Goal: Task Accomplishment & Management: Manage account settings

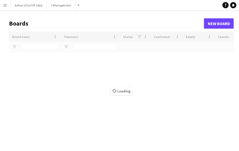
click at [47, 70] on div "Loading" at bounding box center [121, 90] width 225 height 119
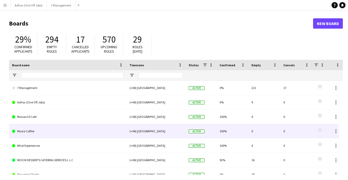
click at [18, 127] on link "Masra Coffee" at bounding box center [67, 131] width 111 height 14
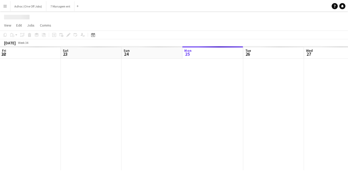
scroll to position [0, 123]
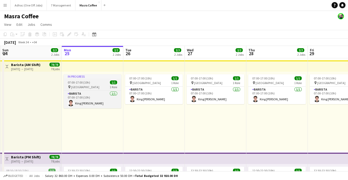
drag, startPoint x: 96, startPoint y: 81, endPoint x: 76, endPoint y: 74, distance: 21.3
click at [76, 74] on div "In progress" at bounding box center [93, 76] width 58 height 4
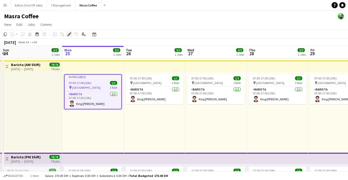
click at [68, 33] on icon "Edit" at bounding box center [69, 34] width 4 height 4
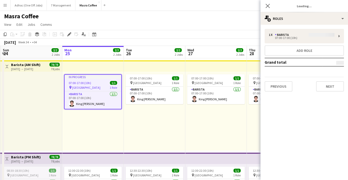
click at [243, 36] on div "1 x Barista 07:00-17:00 (10h) Add role Grand total Previous Next" at bounding box center [305, 60] width 88 height 63
click at [243, 34] on div "1 x Barista 07:00-17:00 (10h) Add role Grand total Previous Next" at bounding box center [305, 60] width 88 height 63
click at [243, 37] on div "1 x Barista 07:00-17:00 (10h) Add role Grand total Previous Next" at bounding box center [305, 60] width 88 height 63
click at [243, 33] on div "1 x Barista 07:00-17:00 (10h) Add role Grand total Previous Next" at bounding box center [305, 60] width 88 height 63
click at [243, 37] on div "1 x Barista 07:00-17:00 (10h) Add role Grand total Previous Next" at bounding box center [305, 60] width 88 height 63
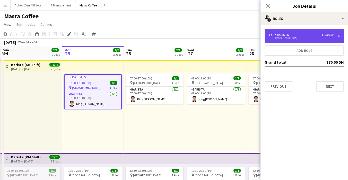
click at [243, 38] on div "07:00-17:00 (10h)" at bounding box center [302, 38] width 66 height 3
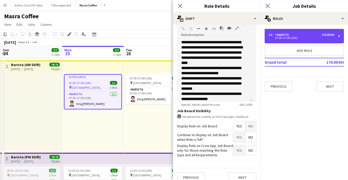
scroll to position [152, 0]
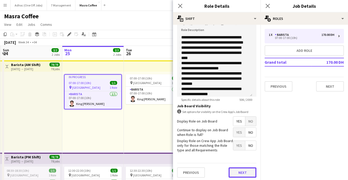
click at [239, 150] on button "Next" at bounding box center [243, 172] width 28 height 10
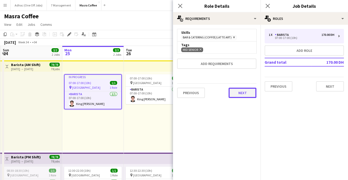
click at [243, 92] on button "Next" at bounding box center [243, 93] width 28 height 10
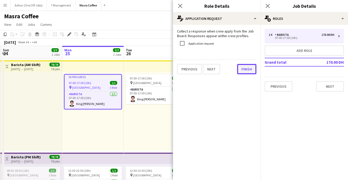
click at [243, 66] on button "Finish" at bounding box center [246, 69] width 19 height 10
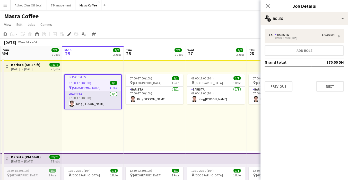
click at [92, 94] on app-card-role "Barista [DATE] 07:00-17:00 (10h) King [PERSON_NAME]" at bounding box center [93, 100] width 57 height 18
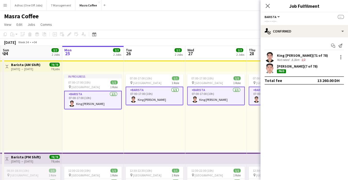
click at [243, 54] on div "King [PERSON_NAME] (71 of 78) Not rated 8.3km 1/2" at bounding box center [305, 57] width 88 height 10
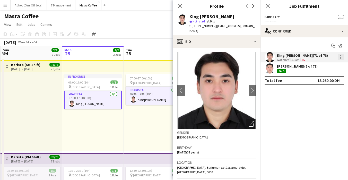
click at [243, 55] on div at bounding box center [341, 55] width 1 height 1
click at [69, 115] on div at bounding box center [174, 90] width 348 height 180
click at [128, 66] on app-top-bar at bounding box center [155, 65] width 62 height 11
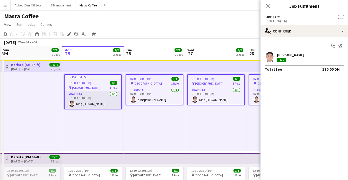
click at [89, 102] on app-card-role "Barista [DATE] 07:00-17:00 (10h) King [PERSON_NAME]" at bounding box center [93, 100] width 57 height 18
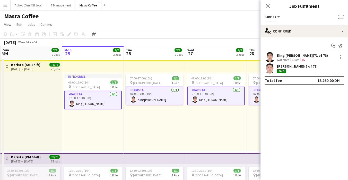
click at [77, 35] on div "Add job Add linked Job Edit Edit linked Job Applicants" at bounding box center [66, 34] width 39 height 6
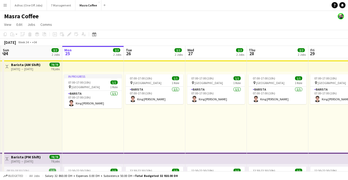
click at [77, 35] on div "Add job Add linked Job Edit Edit linked Job Applicants" at bounding box center [66, 34] width 39 height 6
click at [87, 99] on app-card-role "Barista [DATE] 07:00-17:00 (10h) King [PERSON_NAME]" at bounding box center [93, 100] width 58 height 18
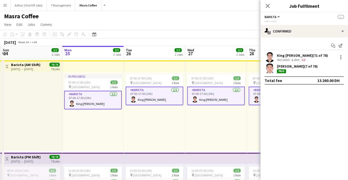
click at [84, 49] on app-board-header-date "Mon 25 2/2 2 Jobs" at bounding box center [93, 52] width 62 height 12
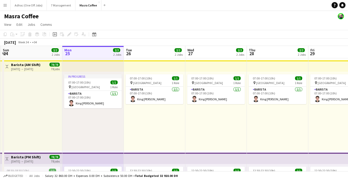
click at [84, 49] on app-board-header-date "Mon 25 2/2 2 Jobs" at bounding box center [93, 52] width 62 height 12
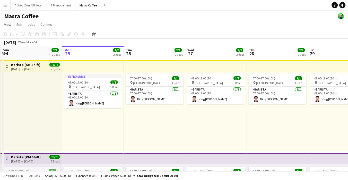
click at [84, 49] on app-board-header-date "Mon 25 2/2 2 Jobs" at bounding box center [93, 52] width 62 height 12
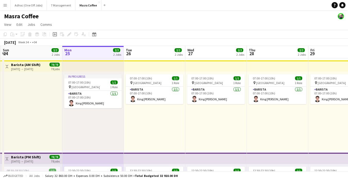
click at [150, 54] on app-board-header-date "Tue 26 2/2 2 Jobs" at bounding box center [155, 52] width 62 height 12
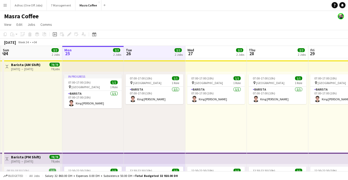
click at [194, 53] on span "27" at bounding box center [190, 53] width 7 height 6
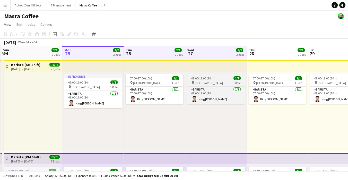
click at [223, 86] on app-job-card "07:00-17:00 (10h) 1/1 pin Al Serkal Avenue 1 Role Barista [DATE] 07:00-17:00 (1…" at bounding box center [216, 89] width 58 height 30
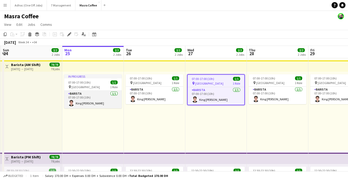
click at [93, 105] on app-card-role "Barista [DATE] 07:00-17:00 (10h) King [PERSON_NAME]" at bounding box center [93, 100] width 58 height 18
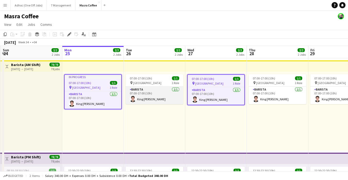
click at [156, 97] on app-card-role "Barista [DATE] 07:00-17:00 (10h) King [PERSON_NAME]" at bounding box center [155, 96] width 58 height 18
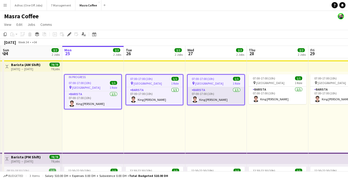
click at [198, 99] on app-card-role "Barista [DATE] 07:00-17:00 (10h) King [PERSON_NAME]" at bounding box center [216, 96] width 57 height 18
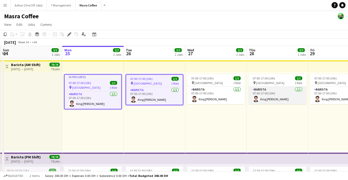
click at [243, 100] on app-card-role "Barista [DATE] 07:00-17:00 (10h) King [PERSON_NAME]" at bounding box center [278, 96] width 58 height 18
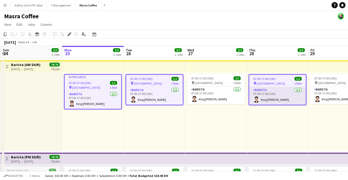
drag, startPoint x: 214, startPoint y: 97, endPoint x: 291, endPoint y: 98, distance: 77.8
click at [214, 97] on app-card-role "Barista [DATE] 07:00-17:00 (10h) King [PERSON_NAME]" at bounding box center [216, 96] width 58 height 18
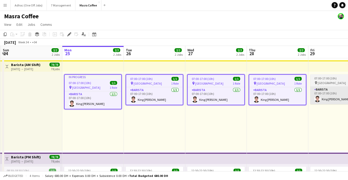
click at [243, 96] on app-user-avatar at bounding box center [317, 99] width 6 height 6
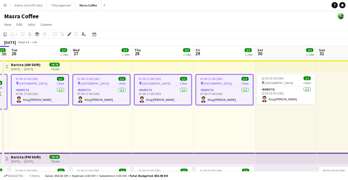
scroll to position [0, 180]
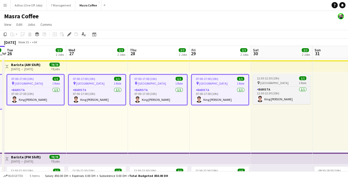
click at [243, 82] on span "[GEOGRAPHIC_DATA]" at bounding box center [274, 83] width 28 height 4
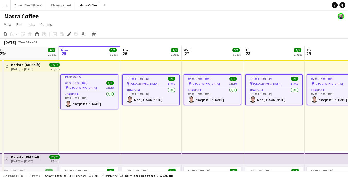
scroll to position [0, 123]
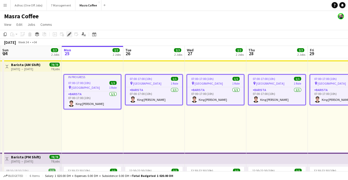
click at [66, 35] on div "Edit" at bounding box center [69, 34] width 6 height 6
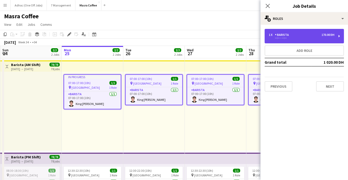
click at [243, 36] on div "1 x Barista 170.00 DH" at bounding box center [302, 35] width 66 height 4
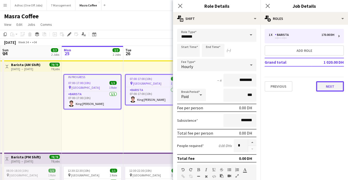
click at [243, 87] on button "Next" at bounding box center [330, 86] width 28 height 10
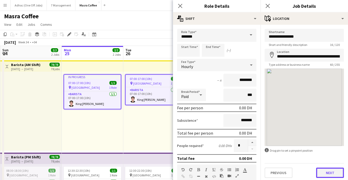
click at [243, 150] on button "Next" at bounding box center [330, 172] width 28 height 10
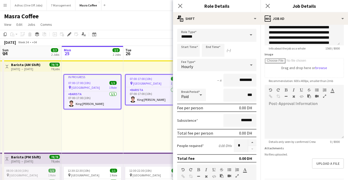
scroll to position [74, 0]
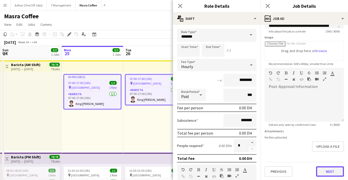
click at [243, 150] on button "Next" at bounding box center [330, 171] width 28 height 10
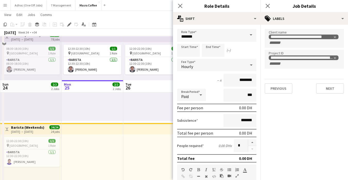
scroll to position [165, 0]
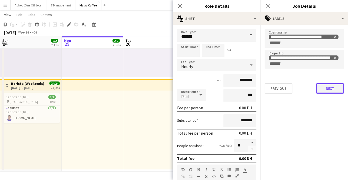
click at [243, 91] on button "Next" at bounding box center [330, 88] width 28 height 10
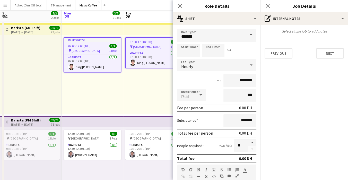
scroll to position [0, 0]
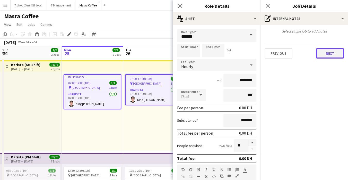
click at [243, 58] on button "Next" at bounding box center [330, 53] width 28 height 10
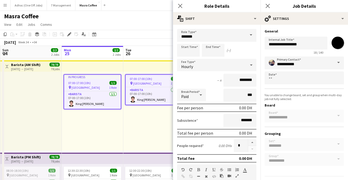
scroll to position [13, 0]
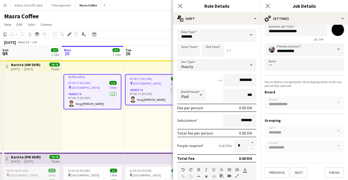
click at [243, 31] on span at bounding box center [251, 35] width 11 height 12
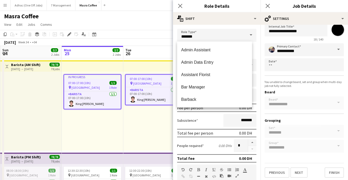
click at [243, 36] on span at bounding box center [251, 35] width 11 height 12
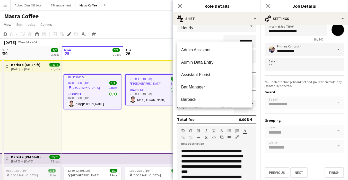
scroll to position [152, 0]
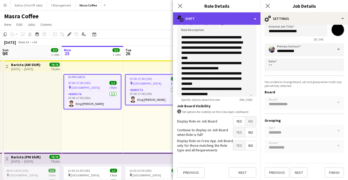
click at [243, 19] on div "multiple-actions-text Shift" at bounding box center [217, 18] width 88 height 12
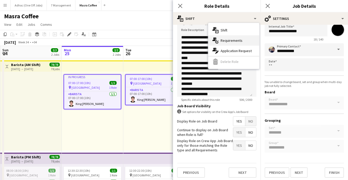
click at [243, 41] on div "multiple-actions-check-2 Requirements" at bounding box center [233, 40] width 51 height 10
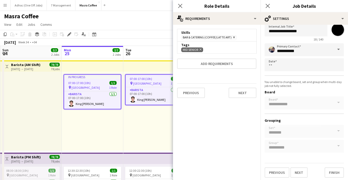
scroll to position [0, 0]
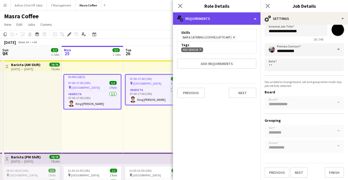
click at [243, 15] on div "multiple-actions-check-2 Requirements" at bounding box center [217, 18] width 88 height 12
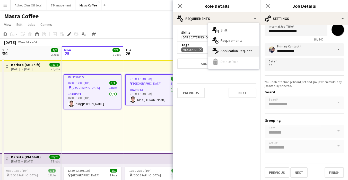
click at [243, 50] on div "multiple-actions-edit-1 Application Request" at bounding box center [233, 51] width 51 height 10
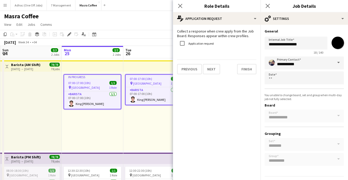
scroll to position [13, 0]
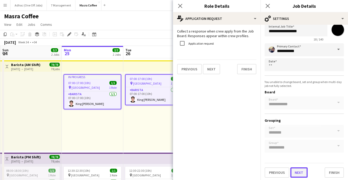
click at [243, 150] on button "Next" at bounding box center [299, 172] width 17 height 10
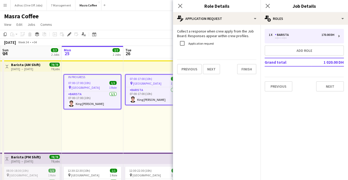
scroll to position [0, 0]
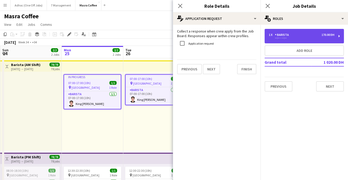
click at [243, 41] on div "1 x Barista 170.00 DH --:-- - --:--" at bounding box center [304, 36] width 79 height 14
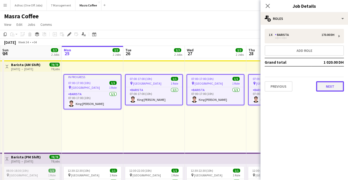
click at [243, 87] on button "Next" at bounding box center [330, 86] width 28 height 10
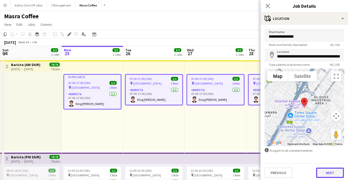
click at [243, 150] on button "Next" at bounding box center [330, 172] width 28 height 10
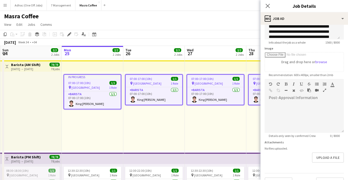
scroll to position [74, 0]
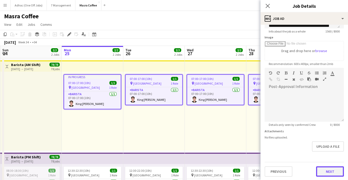
click at [243, 150] on button "Next" at bounding box center [330, 171] width 28 height 10
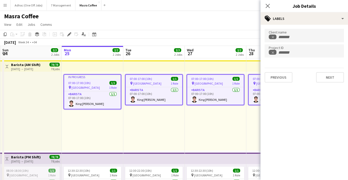
scroll to position [0, 0]
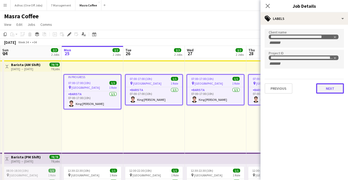
click at [243, 90] on button "Next" at bounding box center [330, 88] width 28 height 10
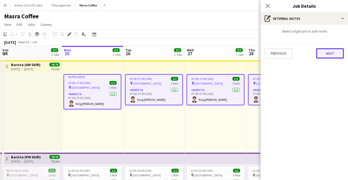
click at [243, 55] on button "Next" at bounding box center [330, 53] width 28 height 10
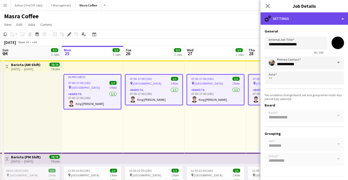
click at [243, 21] on div "cog-double-3 Settings" at bounding box center [305, 18] width 88 height 12
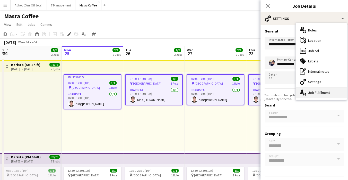
click at [243, 95] on div "single-neutral-actions-up-down Job Fulfilment" at bounding box center [321, 92] width 51 height 10
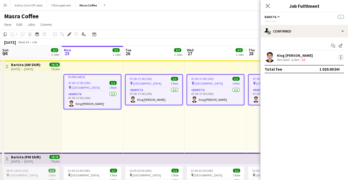
click at [243, 58] on div at bounding box center [341, 58] width 1 height 1
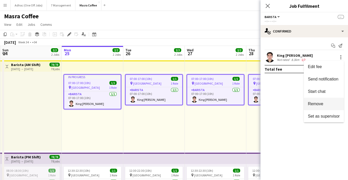
click at [243, 103] on span "Remove" at bounding box center [315, 103] width 15 height 4
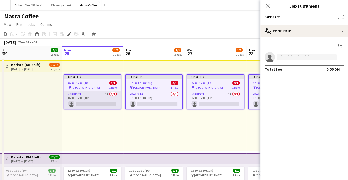
click at [93, 98] on app-card-role "Barista 1A 0/1 07:00-17:00 (10h) single-neutral-actions" at bounding box center [92, 100] width 57 height 18
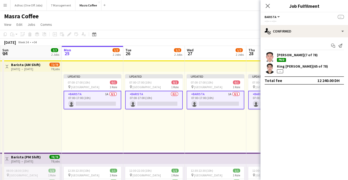
click at [103, 97] on app-card-role "Barista 1A 0/1 07:00-17:00 (10h) single-neutral-actions" at bounding box center [93, 100] width 58 height 19
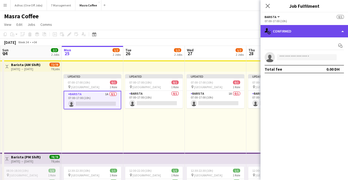
click at [243, 35] on div "single-neutral-actions-check-2 Confirmed" at bounding box center [305, 31] width 88 height 12
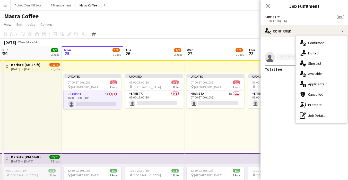
click at [243, 57] on input at bounding box center [307, 57] width 60 height 6
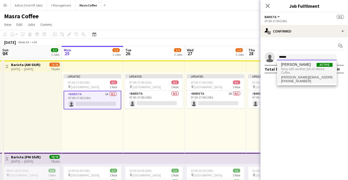
type input "******"
click at [243, 66] on span "[PERSON_NAME] Active" at bounding box center [307, 64] width 52 height 4
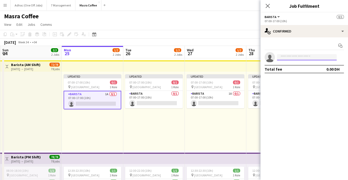
click at [243, 58] on input at bounding box center [307, 57] width 60 height 6
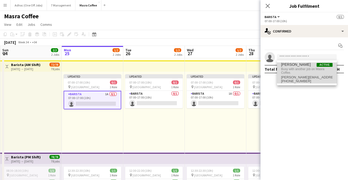
click at [243, 65] on span "Active" at bounding box center [325, 65] width 16 height 4
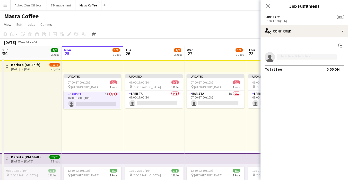
click at [243, 58] on input at bounding box center [307, 57] width 60 height 6
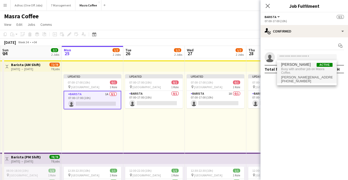
click at [213, 142] on div "Updated 07:00-17:00 (10h) 0/1 pin Al Serkal Avenue 1 Role Barista 1A 0/1 07:00-…" at bounding box center [216, 111] width 62 height 79
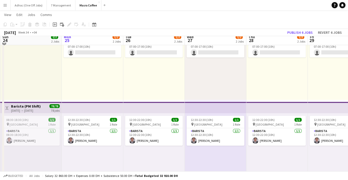
scroll to position [52, 0]
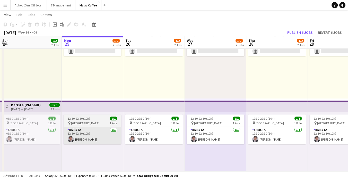
click at [93, 131] on app-card-role "Barista [DATE] 12:30-22:30 (10h) [PERSON_NAME]" at bounding box center [93, 136] width 58 height 18
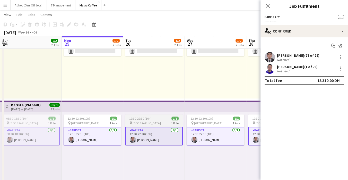
click at [150, 136] on app-card-role "Barista [DATE] 12:30-22:30 (10h) [PERSON_NAME]" at bounding box center [154, 136] width 58 height 19
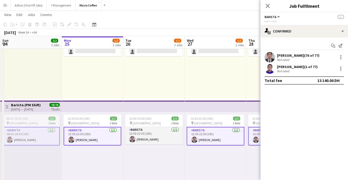
click at [167, 133] on app-card-role "Barista [DATE] 12:30-22:30 (10h) [PERSON_NAME]" at bounding box center [154, 136] width 58 height 18
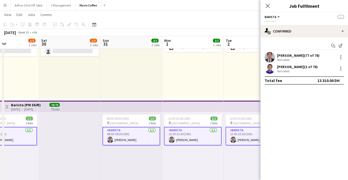
scroll to position [0, 211]
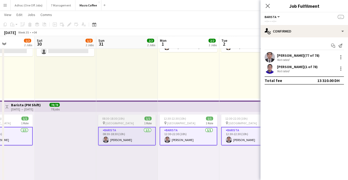
click at [127, 138] on app-card-role "Barista [DATE] 08:30-18:30 (10h) [PERSON_NAME]" at bounding box center [127, 136] width 58 height 19
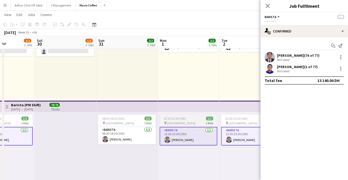
click at [175, 134] on app-card-role "Barista [DATE] 12:30-22:30 (10h) [PERSON_NAME]" at bounding box center [189, 136] width 58 height 19
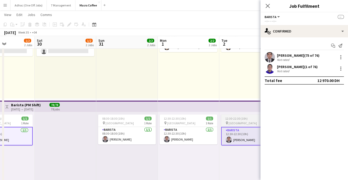
click at [238, 137] on app-card-role "Barista [DATE] 12:30-22:30 (10h) [PERSON_NAME]" at bounding box center [250, 136] width 58 height 19
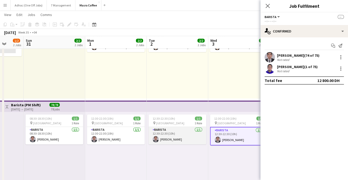
scroll to position [0, 203]
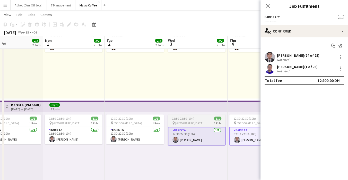
click at [180, 135] on app-card-role "Barista [DATE] 12:30-22:30 (10h) [PERSON_NAME]" at bounding box center [197, 136] width 58 height 19
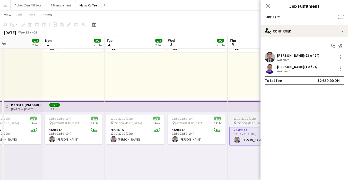
click at [243, 137] on app-card-role "Barista [DATE] 12:30-22:30 (10h) [PERSON_NAME]" at bounding box center [258, 136] width 58 height 19
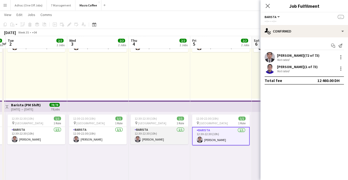
scroll to position [0, 187]
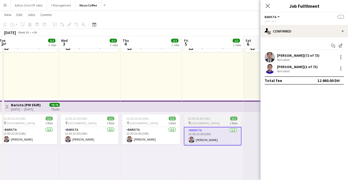
click at [199, 137] on app-card-role "Barista [DATE] 12:30-22:30 (10h) [PERSON_NAME]" at bounding box center [213, 136] width 58 height 19
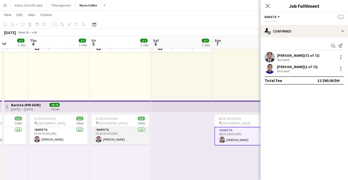
scroll to position [0, 216]
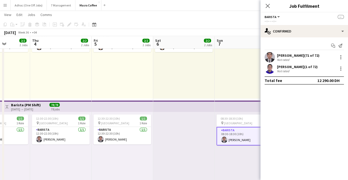
click at [213, 143] on div at bounding box center [184, 151] width 62 height 79
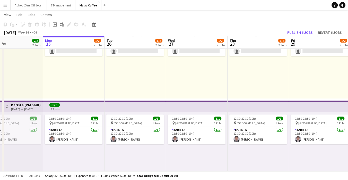
scroll to position [0, 203]
click at [79, 134] on app-card-role "Barista [DATE] 12:30-22:30 (10h) [PERSON_NAME]" at bounding box center [74, 136] width 58 height 18
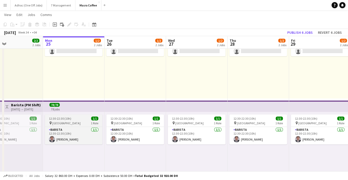
click at [82, 119] on div "12:30-22:30 (10h) 1/1" at bounding box center [74, 118] width 58 height 4
click at [81, 116] on div "12:30-22:30 (10h) 1/1" at bounding box center [74, 118] width 58 height 4
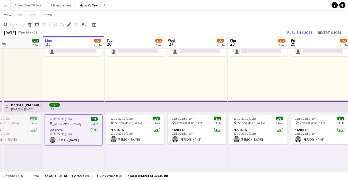
click at [103, 69] on div "Updated 07:00-17:00 (10h) 0/1 pin Al Serkal Avenue 1 Role Barista 1A 0/1 07:00-…" at bounding box center [74, 59] width 62 height 79
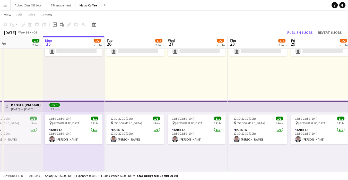
click at [166, 87] on div "Updated 07:00-17:00 (10h) 0/1 pin Al Serkal Avenue 1 Role Barista 1A 0/1 07:00-…" at bounding box center [197, 59] width 62 height 79
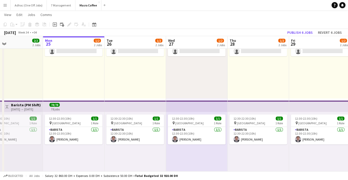
click at [86, 95] on div "Updated 07:00-17:00 (10h) 0/1 pin Al Serkal Avenue 1 Role Barista 1A 0/1 07:00-…" at bounding box center [74, 59] width 62 height 79
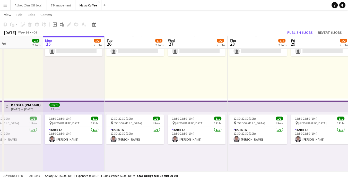
click at [81, 105] on app-top-bar at bounding box center [74, 105] width 62 height 11
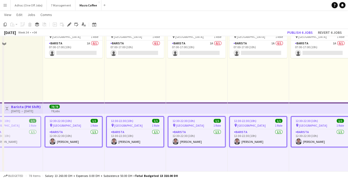
scroll to position [22, 0]
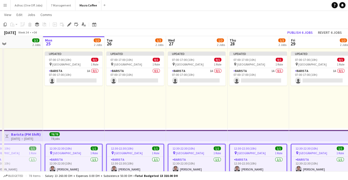
click at [179, 116] on div "Updated 07:00-17:00 (10h) 0/1 pin Al Serkal Avenue 1 Role Barista 1A 0/1 07:00-…" at bounding box center [197, 88] width 62 height 79
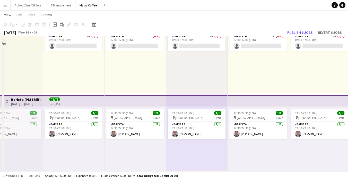
scroll to position [79, 0]
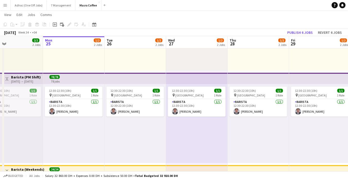
click at [75, 141] on div "12:30-22:30 (10h) 1/1 pin Al Serkal Avenue 1 Role Barista [DATE] 12:30-22:30 (1…" at bounding box center [74, 123] width 62 height 79
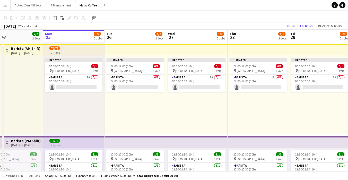
scroll to position [0, 0]
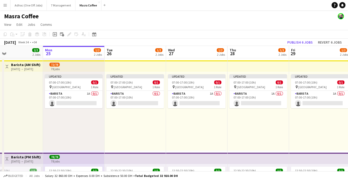
click at [139, 128] on div "Updated 07:00-17:00 (10h) 0/1 pin Al Serkal Avenue 1 Role Barista 0/1 07:00-17:…" at bounding box center [136, 111] width 62 height 79
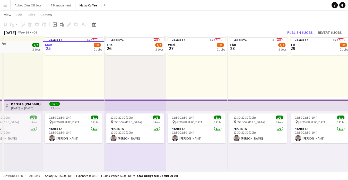
scroll to position [57, 0]
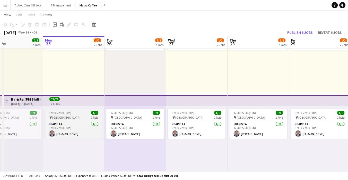
click at [81, 115] on div "pin [GEOGRAPHIC_DATA] 1 Role" at bounding box center [74, 117] width 58 height 4
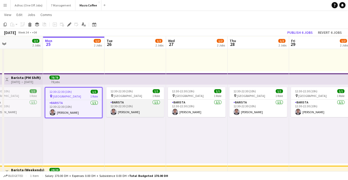
scroll to position [51, 0]
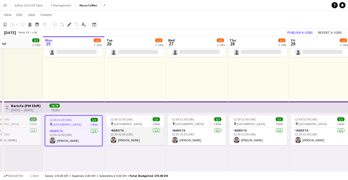
click at [120, 136] on app-card-role "Barista [DATE] 12:30-22:30 (10h) [PERSON_NAME]" at bounding box center [135, 136] width 58 height 18
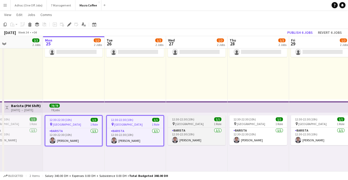
click at [174, 123] on icon at bounding box center [174, 123] width 2 height 3
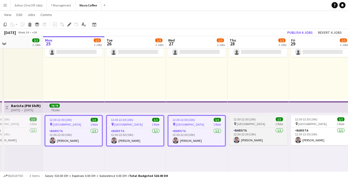
click at [243, 123] on span "1 Role" at bounding box center [279, 124] width 7 height 4
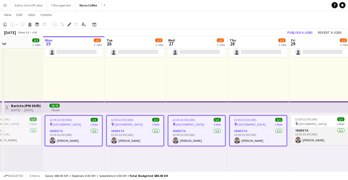
click at [243, 131] on app-card-role "Barista [DATE] 12:30-22:30 (10h) [PERSON_NAME]" at bounding box center [320, 136] width 58 height 18
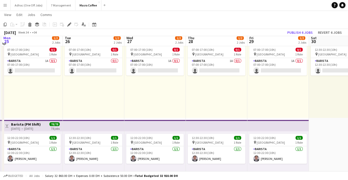
scroll to position [33, 0]
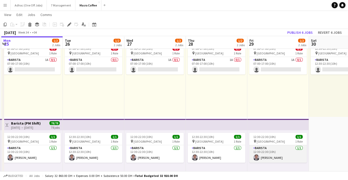
click at [243, 150] on app-card-role "Barista [DATE] 12:30-22:30 (10h) [PERSON_NAME]" at bounding box center [278, 154] width 58 height 18
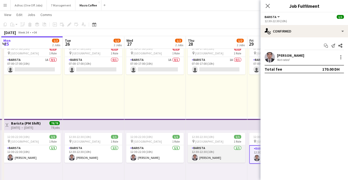
click at [217, 150] on app-card-role "Barista [DATE] 12:30-22:30 (10h) [PERSON_NAME]" at bounding box center [217, 154] width 58 height 18
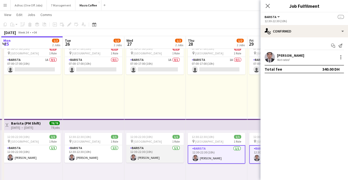
click at [164, 150] on app-card-role "Barista [DATE] 12:30-22:30 (10h) [PERSON_NAME]" at bounding box center [155, 154] width 58 height 18
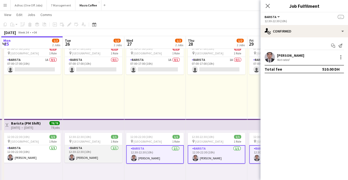
click at [104, 150] on app-card-role "Barista [DATE] 12:30-22:30 (10h) [PERSON_NAME]" at bounding box center [94, 154] width 58 height 18
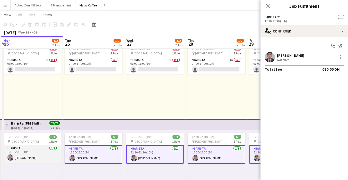
click at [43, 150] on app-card-role "Barista [DATE] 12:30-22:30 (10h) [PERSON_NAME]" at bounding box center [32, 154] width 58 height 18
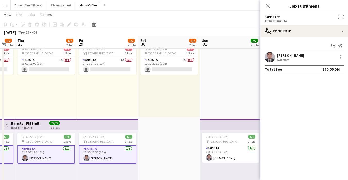
scroll to position [0, 169]
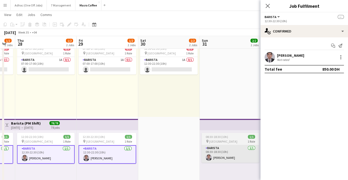
click at [226, 148] on app-card-role "Barista [DATE] 08:30-18:30 (10h) [PERSON_NAME]" at bounding box center [231, 154] width 58 height 18
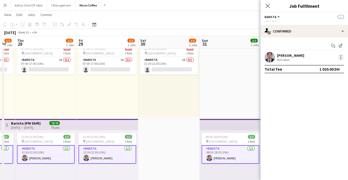
click at [243, 57] on div at bounding box center [341, 57] width 6 height 6
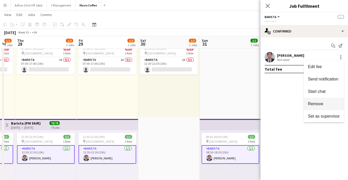
click at [243, 101] on span "Remove" at bounding box center [324, 103] width 32 height 5
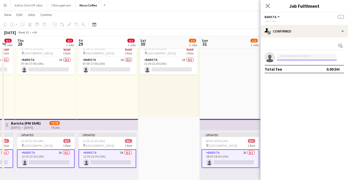
click at [243, 57] on input at bounding box center [307, 57] width 60 height 6
type input "****"
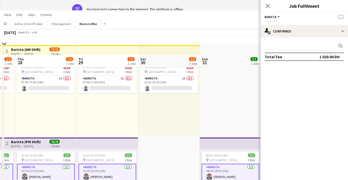
scroll to position [0, 0]
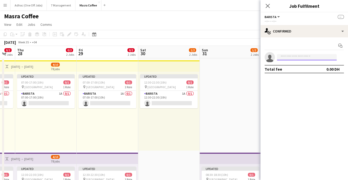
click at [243, 56] on input at bounding box center [307, 57] width 60 height 6
type input "****"
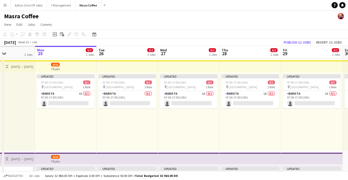
scroll to position [0, 149]
drag, startPoint x: 80, startPoint y: 121, endPoint x: 284, endPoint y: 98, distance: 206.1
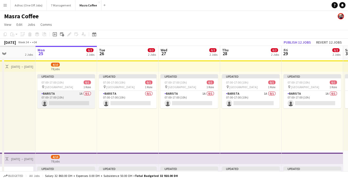
click at [68, 106] on app-card-role "Barista 1A 0/1 07:00-17:00 (10h) single-neutral-actions" at bounding box center [66, 100] width 58 height 18
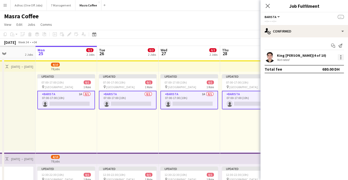
click at [243, 59] on div at bounding box center [341, 57] width 6 height 6
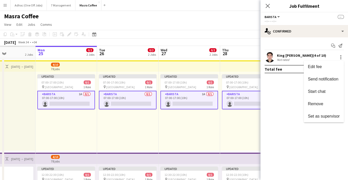
click at [79, 115] on div at bounding box center [174, 90] width 348 height 180
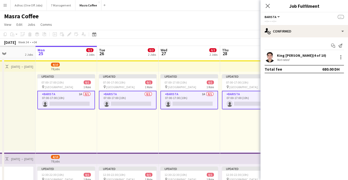
click at [136, 94] on app-card-role "Barista 0/1 07:00-17:00 (10h) single-neutral-actions" at bounding box center [128, 100] width 58 height 19
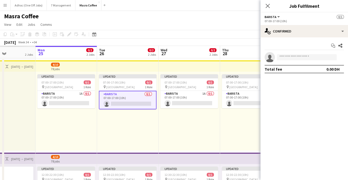
click at [171, 117] on div "Updated 07:00-17:00 (10h) 0/1 pin Al Serkal Avenue 1 Role Barista 1A 0/1 07:00-…" at bounding box center [190, 111] width 62 height 79
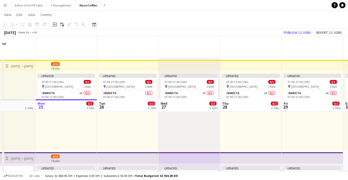
scroll to position [114, 0]
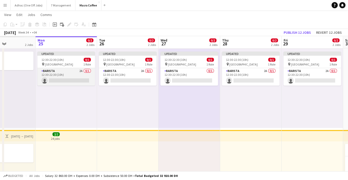
click at [71, 71] on app-card-role "Barista 2A 0/1 12:30-22:30 (10h) single-neutral-actions" at bounding box center [66, 77] width 58 height 18
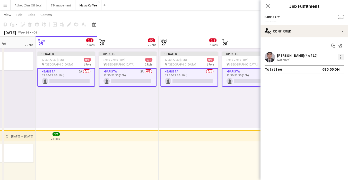
click at [243, 58] on div at bounding box center [341, 57] width 6 height 6
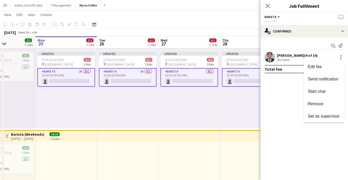
click at [77, 113] on div at bounding box center [174, 90] width 348 height 180
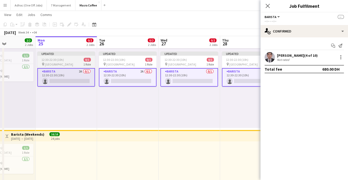
click at [68, 61] on div "12:30-22:30 (10h) 0/1" at bounding box center [66, 60] width 58 height 4
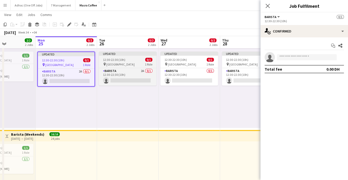
click at [137, 58] on div "12:30-22:30 (10h) 0/1" at bounding box center [128, 60] width 58 height 4
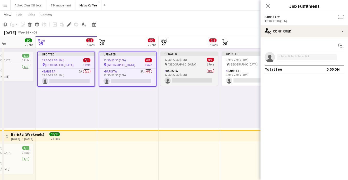
click at [186, 59] on span "12:30-22:30 (10h)" at bounding box center [176, 60] width 22 height 4
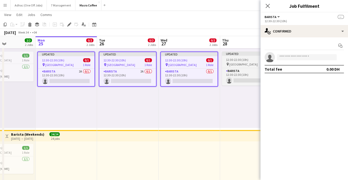
click at [231, 63] on span "[GEOGRAPHIC_DATA]" at bounding box center [243, 64] width 28 height 4
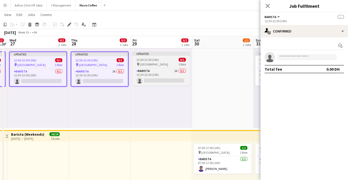
click at [156, 63] on span "[GEOGRAPHIC_DATA]" at bounding box center [154, 64] width 28 height 4
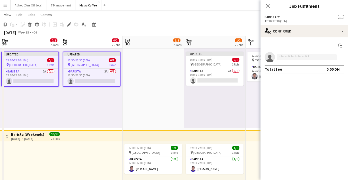
scroll to position [0, 190]
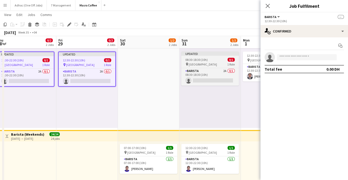
click at [205, 61] on span "08:30-18:30 (10h)" at bounding box center [196, 60] width 22 height 4
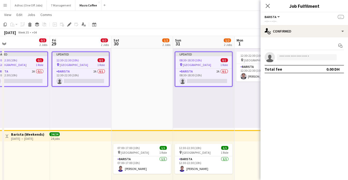
scroll to position [0, 197]
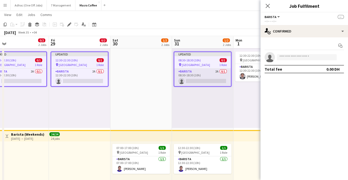
click at [206, 75] on app-card-role "Barista 2A 0/1 08:30-18:30 (10h) single-neutral-actions" at bounding box center [202, 78] width 57 height 18
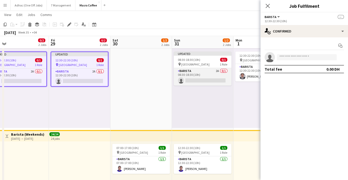
click at [203, 76] on app-card-role "Barista 2A 0/1 08:30-18:30 (10h) single-neutral-actions" at bounding box center [203, 77] width 58 height 18
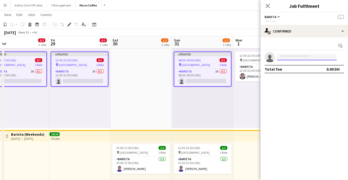
click at [243, 54] on input at bounding box center [307, 57] width 60 height 6
type input "****"
click at [243, 55] on input at bounding box center [307, 57] width 60 height 6
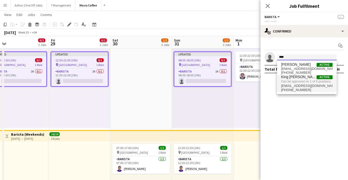
type input "****"
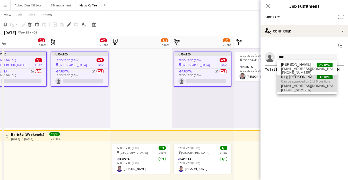
click at [243, 79] on span "King [PERSON_NAME]" at bounding box center [299, 77] width 36 height 4
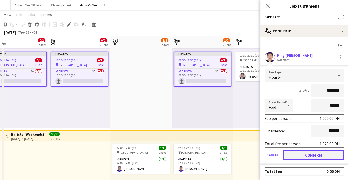
click at [243, 150] on button "Confirm" at bounding box center [313, 155] width 61 height 10
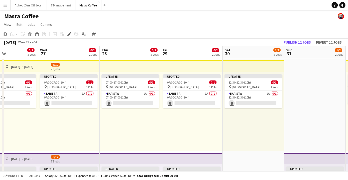
scroll to position [0, 171]
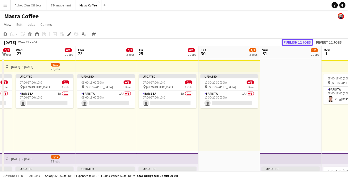
click at [243, 43] on button "Publish 12 jobs" at bounding box center [297, 42] width 31 height 7
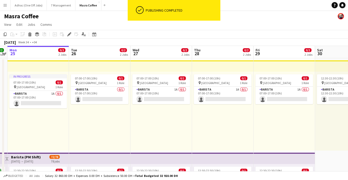
scroll to position [0, 177]
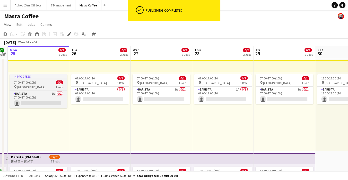
click at [31, 79] on app-job-card "In progress 07:00-17:00 (10h) 0/1 pin Al Serkal Avenue 1 Role Barista 1A 0/1 07…" at bounding box center [39, 91] width 58 height 34
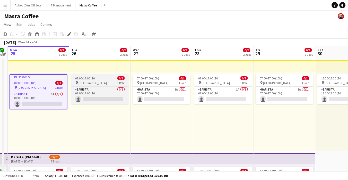
click at [87, 80] on app-job-card "07:00-17:00 (10h) 0/1 pin Al Serkal Avenue 1 Role Barista 0/1 07:00-17:00 (10h)…" at bounding box center [100, 89] width 58 height 30
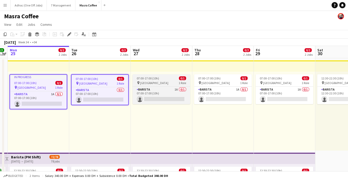
click at [158, 79] on span "07:00-17:00 (10h)" at bounding box center [148, 78] width 22 height 4
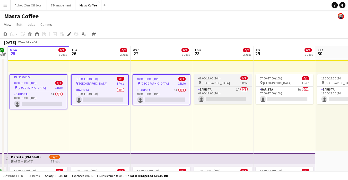
click at [202, 78] on span "07:00-17:00 (10h)" at bounding box center [209, 78] width 22 height 4
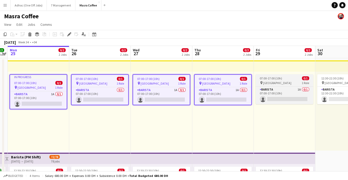
click at [243, 80] on div "07:00-17:00 (10h) 0/1" at bounding box center [285, 78] width 58 height 4
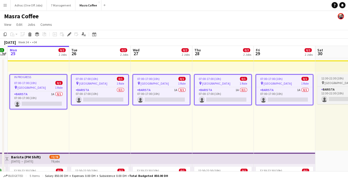
click at [243, 78] on span "12:30-22:30 (10h)" at bounding box center [332, 78] width 22 height 4
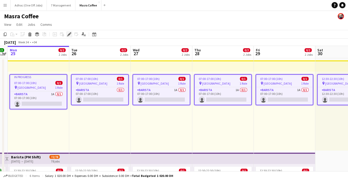
click at [68, 35] on icon at bounding box center [69, 34] width 3 height 3
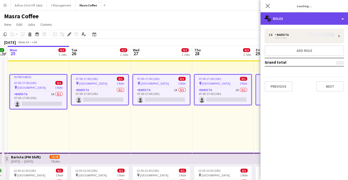
click at [243, 18] on div "multiple-users-add Roles" at bounding box center [305, 18] width 88 height 12
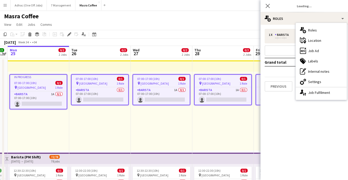
drag, startPoint x: 295, startPoint y: 118, endPoint x: 294, endPoint y: 107, distance: 11.4
click at [243, 118] on mat-expansion-panel "pencil3 General details 1 x Barista --:-- - --:-- Add role Grand total Previous…" at bounding box center [305, 102] width 88 height 155
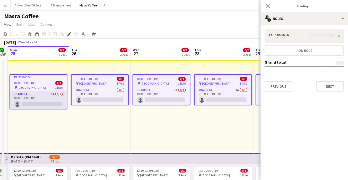
click at [58, 102] on app-card-role "Barista 1A 0/1 07:00-17:00 (10h) single-neutral-actions" at bounding box center [38, 100] width 57 height 18
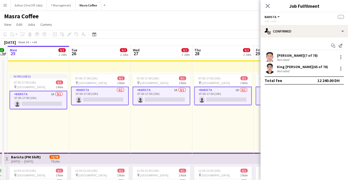
click at [104, 123] on div "07:00-17:00 (10h) 0/1 pin Al Serkal Avenue 1 Role Barista 0/1 07:00-17:00 (10h)…" at bounding box center [100, 111] width 62 height 79
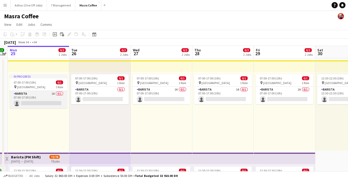
click at [47, 98] on app-card-role "Barista 1A 0/1 07:00-17:00 (10h) single-neutral-actions" at bounding box center [39, 100] width 58 height 18
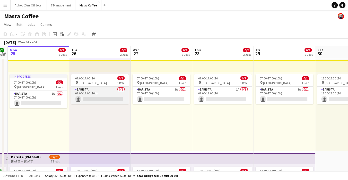
click at [121, 98] on app-card-role "Barista 0/1 07:00-17:00 (10h) single-neutral-actions" at bounding box center [100, 96] width 58 height 18
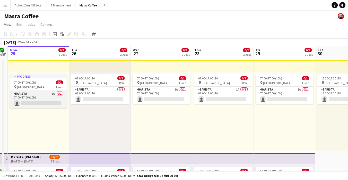
click at [36, 104] on app-card-role "Barista 1A 0/1 07:00-17:00 (10h) single-neutral-actions" at bounding box center [39, 100] width 58 height 18
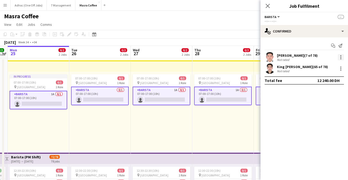
click at [243, 58] on div at bounding box center [341, 57] width 6 height 6
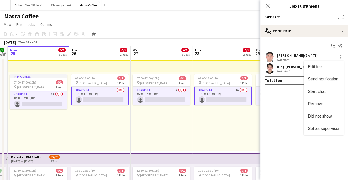
drag, startPoint x: 226, startPoint y: 144, endPoint x: 268, endPoint y: 122, distance: 47.5
click at [226, 143] on div at bounding box center [174, 90] width 348 height 180
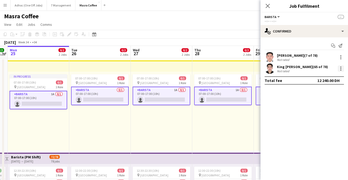
click at [243, 69] on div at bounding box center [341, 68] width 6 height 6
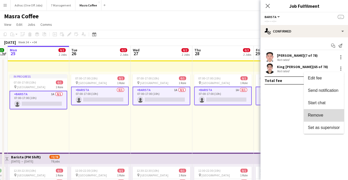
click at [243, 116] on span "Remove" at bounding box center [324, 115] width 32 height 5
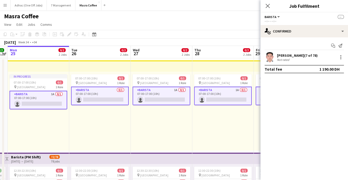
click at [222, 126] on div "07:00-17:00 (10h) 0/1 pin Al Serkal Avenue 1 Role Barista 1A 0/1 07:00-17:00 (1…" at bounding box center [223, 111] width 62 height 79
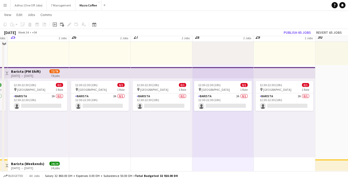
scroll to position [86, 0]
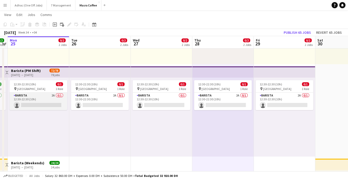
click at [44, 108] on app-card-role "Barista 2A 0/1 12:30-22:30 (10h) single-neutral-actions" at bounding box center [39, 101] width 58 height 18
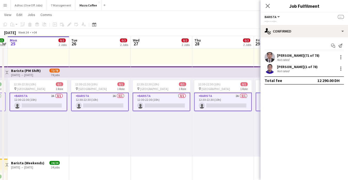
click at [44, 108] on app-card-role "Barista 2A 0/1 12:30-22:30 (10h) single-neutral-actions" at bounding box center [39, 101] width 58 height 19
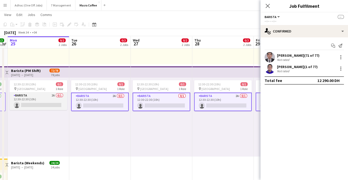
click at [44, 108] on app-card-role "Barista 2A 0/1 12:30-22:30 (10h) single-neutral-actions" at bounding box center [39, 101] width 58 height 18
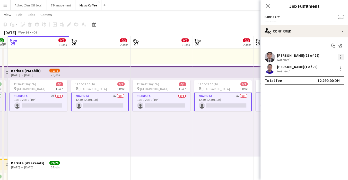
click at [243, 58] on div at bounding box center [341, 57] width 6 height 6
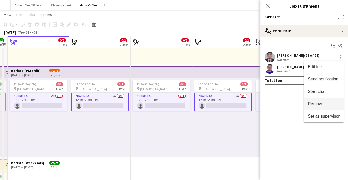
click at [243, 101] on span "Remove" at bounding box center [315, 103] width 15 height 4
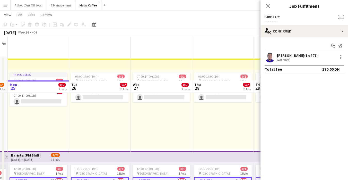
scroll to position [0, 0]
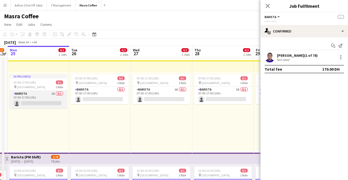
click at [35, 94] on app-card-role "Barista 1A 0/1 07:00-17:00 (10h) single-neutral-actions" at bounding box center [39, 100] width 58 height 18
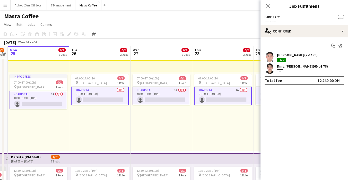
click at [236, 35] on app-toolbar "Copy Paste Paste Ctrl+V Paste with crew Ctrl+Shift+V Paste linked Job [GEOGRAPH…" at bounding box center [174, 34] width 348 height 9
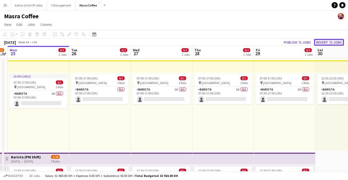
click at [243, 42] on button "Revert 71 jobs" at bounding box center [329, 42] width 30 height 7
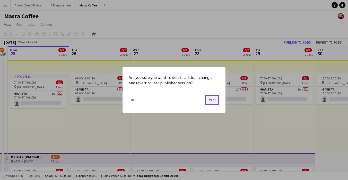
click at [211, 101] on button "Yes" at bounding box center [212, 100] width 14 height 10
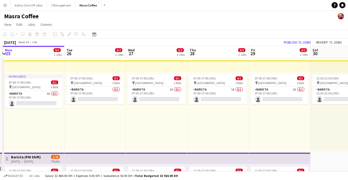
click at [221, 17] on div "Masra Coffee" at bounding box center [174, 15] width 348 height 10
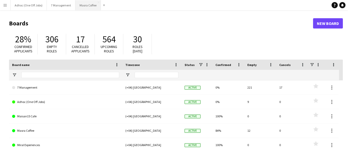
click at [83, 5] on button "Masra Coffee Close" at bounding box center [87, 5] width 25 height 10
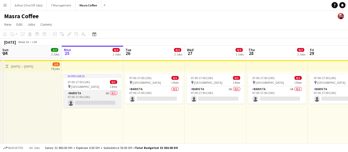
click at [93, 97] on app-card-role "Barista 1A 0/1 07:00-17:00 (10h) single-neutral-actions" at bounding box center [93, 100] width 58 height 18
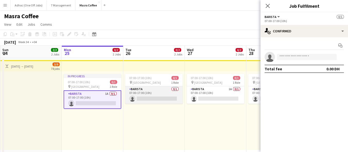
click at [134, 93] on app-card-role "Barista 0/1 07:00-17:00 (10h) single-neutral-actions" at bounding box center [154, 96] width 58 height 18
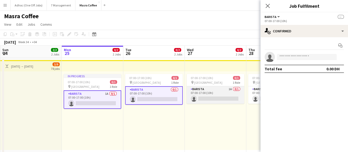
click at [187, 92] on app-card-role "Barista 1A 0/1 07:00-17:00 (10h) single-neutral-actions" at bounding box center [216, 96] width 58 height 18
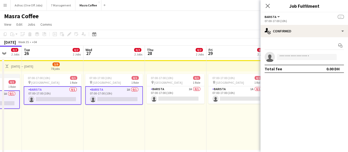
scroll to position [0, 167]
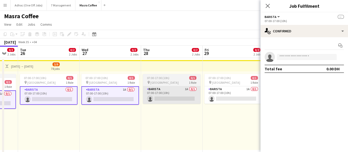
click at [175, 94] on app-card-role "Barista 1A 0/1 07:00-17:00 (10h) single-neutral-actions" at bounding box center [172, 96] width 58 height 18
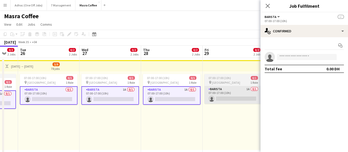
click at [232, 87] on app-card-role "Barista 1A 0/1 07:00-17:00 (10h) single-neutral-actions" at bounding box center [234, 96] width 58 height 18
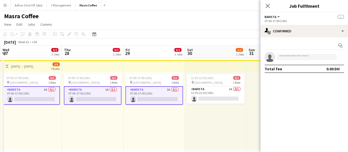
scroll to position [0, 201]
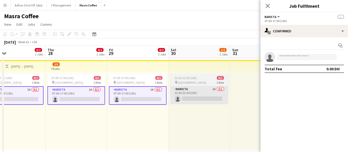
click at [191, 97] on app-card-role "Barista 1A 0/1 12:30-22:30 (10h) single-neutral-actions" at bounding box center [200, 96] width 58 height 18
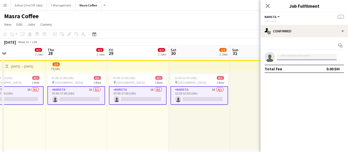
click at [294, 56] on input at bounding box center [307, 57] width 60 height 6
click at [295, 57] on input "*" at bounding box center [307, 57] width 60 height 6
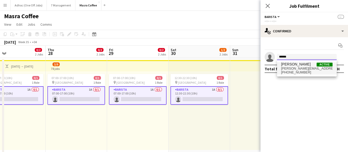
type input "******"
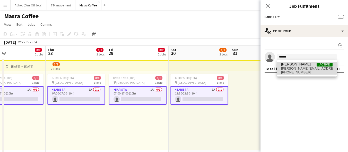
click at [297, 67] on span "[PERSON_NAME][EMAIL_ADDRESS][DOMAIN_NAME]" at bounding box center [307, 69] width 52 height 4
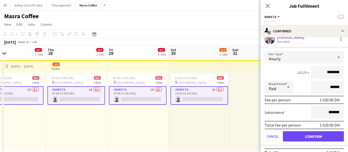
scroll to position [25, 0]
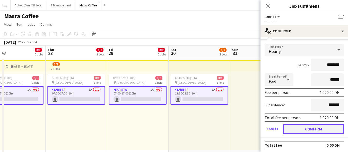
drag, startPoint x: 309, startPoint y: 128, endPoint x: 297, endPoint y: 128, distance: 11.3
click at [308, 128] on button "Confirm" at bounding box center [313, 129] width 61 height 10
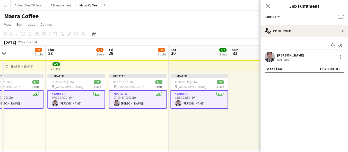
click at [172, 123] on div "Updated 12:30-22:30 (10h) 1/1 pin Al Serkal Avenue 1 Role Barista 1/1 12:30-22:…" at bounding box center [200, 111] width 62 height 79
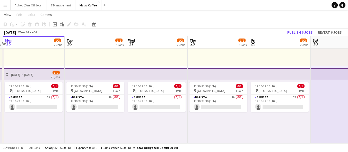
scroll to position [0, 120]
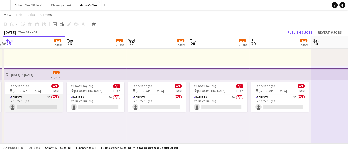
click at [41, 95] on app-card-role "Barista 2A 0/1 12:30-22:30 (10h) single-neutral-actions" at bounding box center [34, 104] width 58 height 18
click at [52, 103] on app-card-role "Barista 2A 0/1 12:30-22:30 (10h) single-neutral-actions" at bounding box center [34, 104] width 58 height 18
click at [42, 104] on app-card-role "Barista 2A 0/1 12:30-22:30 (10h) single-neutral-actions" at bounding box center [34, 104] width 58 height 18
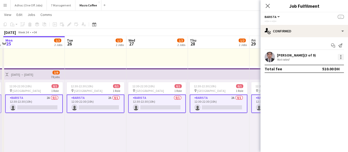
click at [340, 58] on div at bounding box center [341, 57] width 6 height 6
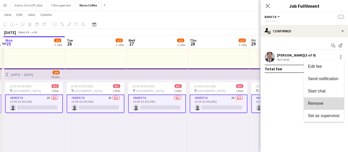
click at [323, 100] on button "Remove" at bounding box center [324, 104] width 40 height 12
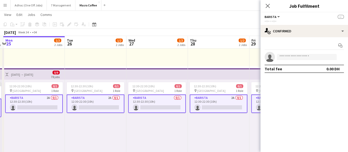
click at [180, 126] on div "12:30-22:30 (10h) 0/1 pin Al Serkal Avenue 1 Role Barista 0/1 12:30-22:30 (10h)…" at bounding box center [157, 119] width 62 height 79
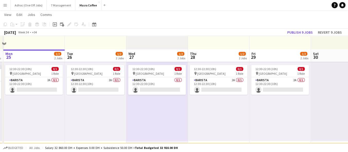
scroll to position [114, 0]
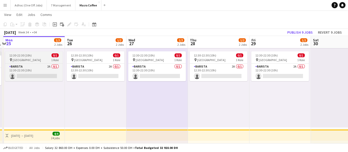
click at [36, 63] on app-job-card "12:30-22:30 (10h) 0/1 pin Al Serkal Avenue 1 Role Barista 2A 0/1 12:30-22:30 (1…" at bounding box center [34, 67] width 58 height 30
click at [54, 72] on app-card-role "Barista 2A 0/1 12:30-22:30 (10h) single-neutral-actions" at bounding box center [34, 73] width 58 height 18
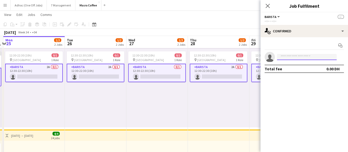
click at [289, 59] on input at bounding box center [307, 57] width 60 height 6
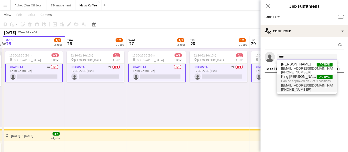
type input "****"
click at [289, 78] on span "King [PERSON_NAME]" at bounding box center [299, 77] width 36 height 4
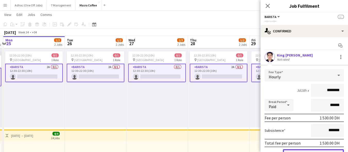
click at [325, 150] on button "Confirm" at bounding box center [313, 155] width 61 height 10
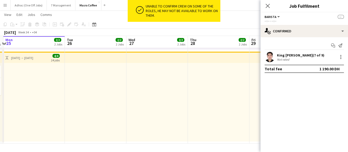
scroll to position [106, 0]
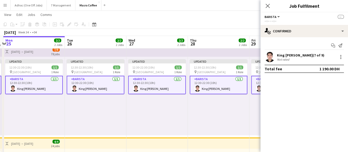
click at [233, 28] on app-toolbar "Copy Paste Paste Ctrl+V Paste with crew Ctrl+Shift+V Paste linked Job [GEOGRAPH…" at bounding box center [174, 24] width 348 height 9
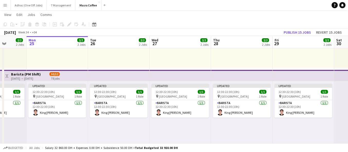
scroll to position [0, 166]
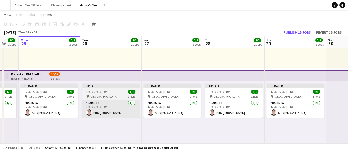
click at [121, 116] on app-card-role "Barista 1/1 12:30-22:30 (10h) King Bryant Mancenido" at bounding box center [111, 109] width 58 height 18
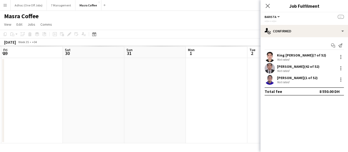
scroll to position [0, 0]
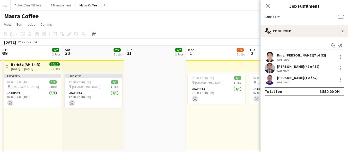
click at [212, 21] on app-page-menu "View Day view expanded Day view collapsed Month view Date picker Jump to today …" at bounding box center [174, 25] width 348 height 10
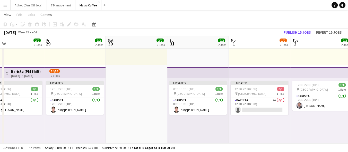
scroll to position [0, 203]
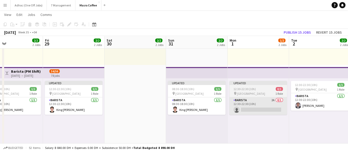
click at [265, 104] on app-card-role "Barista 2A 0/1 12:30-22:30 (10h) single-neutral-actions" at bounding box center [258, 107] width 58 height 18
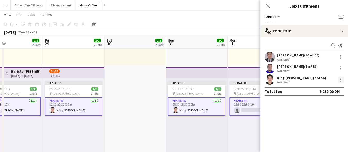
click at [343, 81] on div at bounding box center [341, 80] width 6 height 6
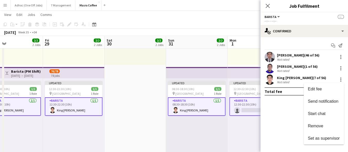
click at [247, 108] on div at bounding box center [174, 76] width 348 height 152
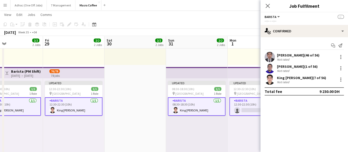
click at [247, 108] on app-card-role "Barista 2A 0/1 12:30-22:30 (10h) single-neutral-actions" at bounding box center [258, 107] width 58 height 19
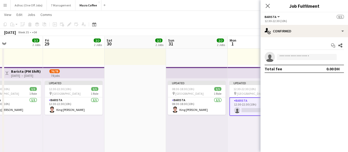
click at [247, 108] on app-card-role "Barista 2A 0/1 12:30-22:30 (10h) single-neutral-actions" at bounding box center [258, 107] width 58 height 19
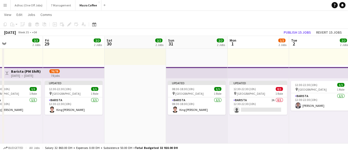
click at [247, 108] on app-card-role "Barista 2A 0/1 12:30-22:30 (10h) single-neutral-actions" at bounding box center [258, 107] width 58 height 18
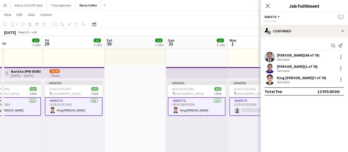
click at [249, 105] on app-card-role "Barista 2A 0/1 12:30-22:30 (10h) single-neutral-actions" at bounding box center [258, 107] width 58 height 19
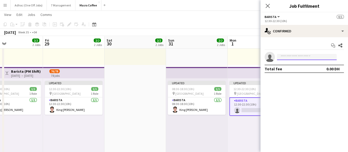
click at [294, 57] on input at bounding box center [307, 57] width 60 height 6
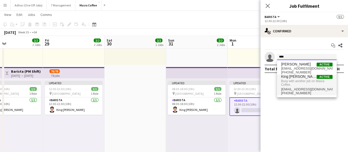
type input "****"
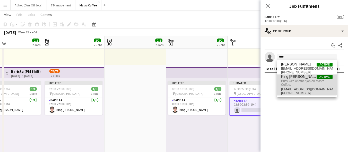
click at [293, 78] on span "King [PERSON_NAME]" at bounding box center [299, 77] width 36 height 4
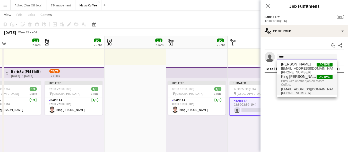
type input "****"
click at [300, 86] on span "Busy with another job on Masra Coffee." at bounding box center [307, 83] width 52 height 8
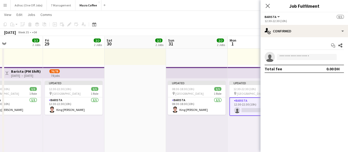
click at [229, 66] on app-date-cell "07:00-17:00 (10h) 1/1 pin Al Serkal Avenue 1 Role Barista 1/1 07:00-17:00 (10h)…" at bounding box center [259, 112] width 62 height 279
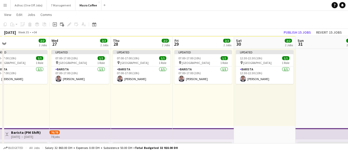
scroll to position [24, 0]
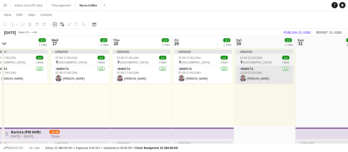
click at [260, 79] on app-card-role "Barista [DATE] 12:30-22:30 (10h) [PERSON_NAME]" at bounding box center [265, 75] width 58 height 18
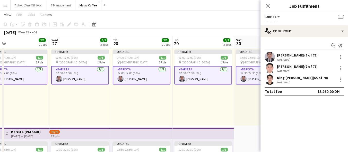
click at [217, 99] on div "Updated 07:00-17:00 (10h) 1/1 pin Al Serkal Avenue 1 Role Barista 1/1 07:00-17:…" at bounding box center [204, 86] width 62 height 79
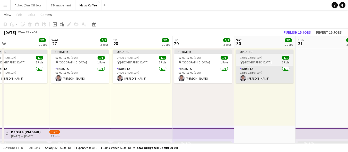
click at [282, 78] on app-card-role "Barista [DATE] 12:30-22:30 (10h) [PERSON_NAME]" at bounding box center [265, 75] width 58 height 18
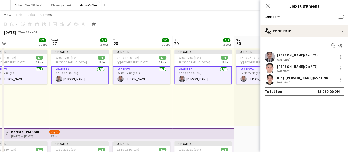
click at [255, 67] on app-card-role "Barista [DATE] 12:30-22:30 (10h) [PERSON_NAME]" at bounding box center [265, 75] width 58 height 19
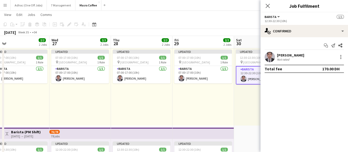
click at [248, 59] on span "12:30-22:30 (10h)" at bounding box center [251, 58] width 22 height 4
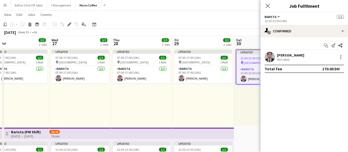
click at [334, 61] on div "Nelson Kalinga Not rated" at bounding box center [305, 57] width 88 height 10
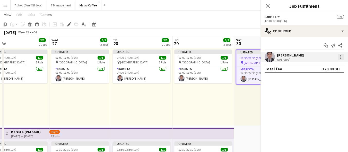
click at [341, 58] on div at bounding box center [341, 58] width 1 height 1
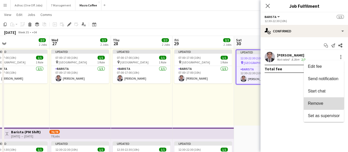
click at [321, 101] on span "Remove" at bounding box center [315, 103] width 15 height 4
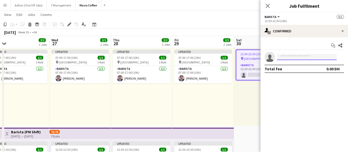
click at [287, 56] on input at bounding box center [307, 57] width 60 height 6
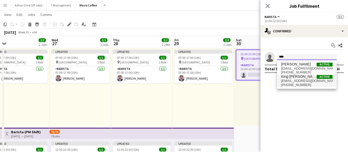
type input "****"
click at [293, 81] on span "[EMAIL_ADDRESS][DOMAIN_NAME]" at bounding box center [307, 81] width 52 height 4
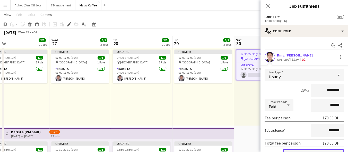
click at [315, 151] on button "Confirm" at bounding box center [313, 155] width 61 height 10
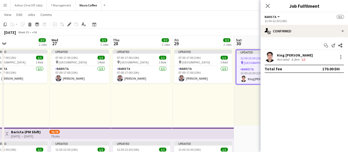
click at [242, 108] on div "Updated 12:30-22:30 (10h) 1/1 pin Al Serkal Avenue 1 Role Barista 1/1 12:30-22:…" at bounding box center [265, 86] width 62 height 79
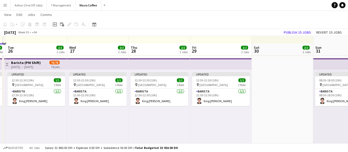
scroll to position [101, 0]
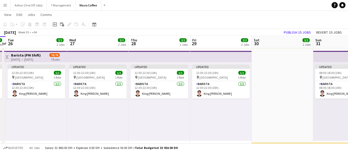
click at [217, 123] on div "Updated 12:30-22:30 (10h) 1/1 pin Al Serkal Avenue 1 Role Barista 1/1 12:30-22:…" at bounding box center [221, 101] width 62 height 79
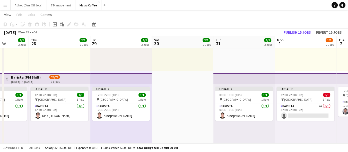
scroll to position [0, 218]
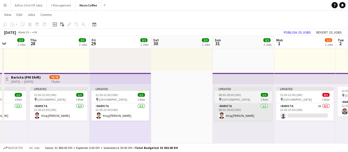
click at [242, 115] on app-card-role "Barista 1/1 08:30-18:30 (10h) King Bryant Mancenido" at bounding box center [244, 113] width 58 height 18
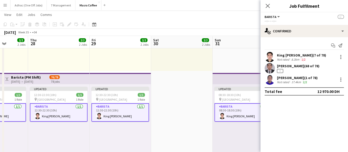
click at [232, 119] on app-card-role "Barista 1/1 08:30-18:30 (10h) King Bryant Mancenido" at bounding box center [244, 113] width 58 height 19
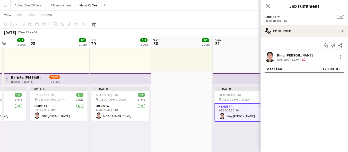
click at [187, 124] on app-date-cell "Updated 12:30-22:30 (10h) 1/1 pin Al Serkal Avenue 1 Role Barista 1/1 12:30-22:…" at bounding box center [182, 118] width 62 height 279
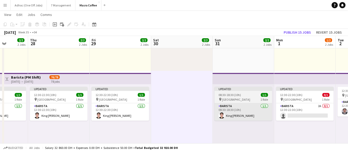
click at [237, 116] on app-card-role "Barista 1/1 08:30-18:30 (10h) King Bryant Mancenido" at bounding box center [244, 113] width 58 height 18
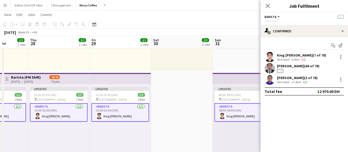
click at [231, 115] on app-card-role "Barista 1/1 08:30-18:30 (10h) King Bryant Mancenido" at bounding box center [244, 113] width 58 height 19
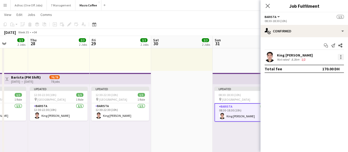
click at [341, 58] on div at bounding box center [341, 58] width 1 height 1
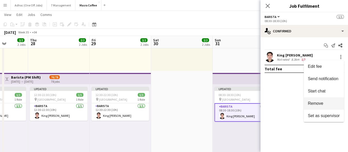
click at [327, 106] on span "Remove" at bounding box center [324, 103] width 32 height 5
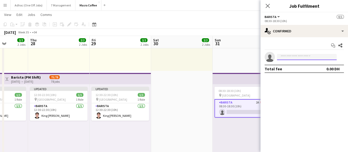
click at [305, 56] on input at bounding box center [307, 57] width 60 height 6
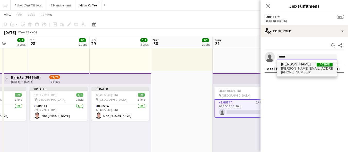
type input "*****"
click at [307, 62] on span "[PERSON_NAME] Active" at bounding box center [307, 64] width 52 height 4
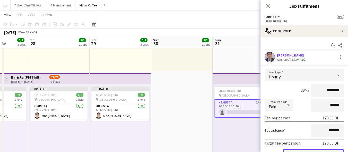
click at [307, 151] on button "Confirm" at bounding box center [313, 155] width 61 height 10
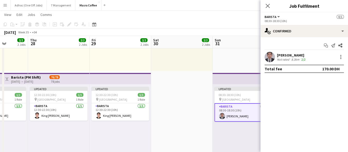
click at [170, 132] on app-date-cell "Updated 12:30-22:30 (10h) 1/1 pin Al Serkal Avenue 1 Role Barista 1/1 12:30-22:…" at bounding box center [182, 118] width 62 height 279
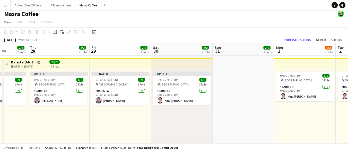
scroll to position [2, 0]
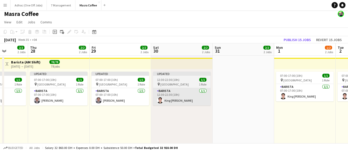
click at [194, 99] on app-card-role "Barista 1/1 12:30-22:30 (10h) King Bryant Mancenido" at bounding box center [182, 97] width 58 height 18
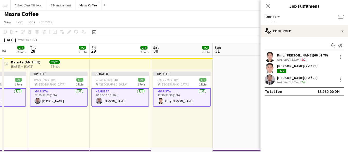
click at [191, 100] on app-card-role "Barista 1/1 12:30-22:30 (10h) King Bryant Mancenido" at bounding box center [182, 97] width 58 height 19
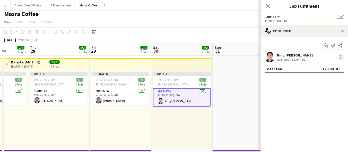
click at [339, 57] on div at bounding box center [341, 57] width 6 height 6
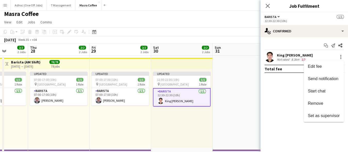
click at [234, 114] on div at bounding box center [174, 76] width 348 height 152
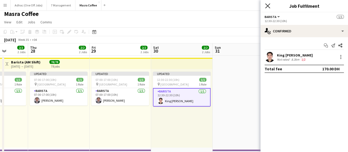
click at [268, 7] on icon "Close pop-in" at bounding box center [267, 5] width 5 height 5
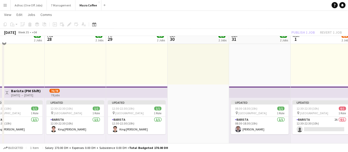
scroll to position [65, 0]
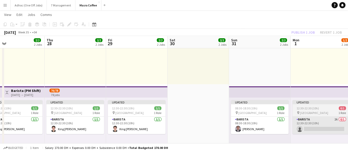
click at [313, 124] on app-card-role "Barista 2A 0/1 12:30-22:30 (10h) single-neutral-actions" at bounding box center [322, 126] width 58 height 18
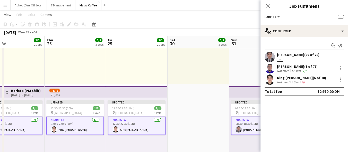
click at [323, 60] on div "Nelson Kalinga (69 of 78) --" at bounding box center [305, 57] width 88 height 10
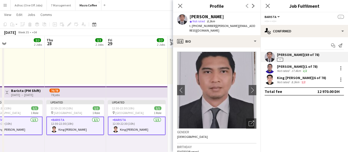
click at [153, 66] on div "Updated 07:00-17:00 (10h) 1/1 pin Al Serkal Avenue 1 Role Barista 1/1 07:00-17:…" at bounding box center [137, 45] width 62 height 79
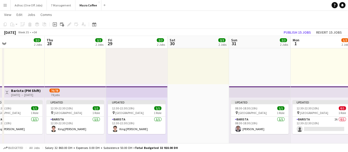
click at [192, 128] on app-date-cell "Updated 12:30-22:30 (10h) 1/1 pin Al Serkal Avenue 1 Role Barista 1/1 12:30-22:…" at bounding box center [199, 131] width 62 height 279
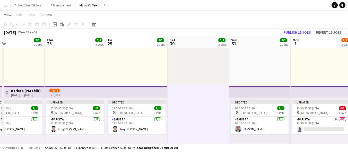
click at [206, 114] on app-date-cell "Updated 12:30-22:30 (10h) 1/1 pin Al Serkal Avenue 1 Role Barista 1/1 12:30-22:…" at bounding box center [199, 131] width 62 height 279
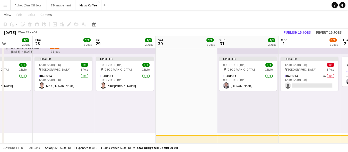
scroll to position [0, 216]
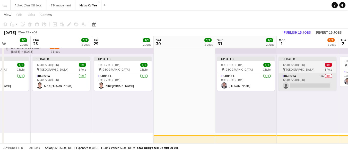
click at [303, 89] on app-card-role "Barista 2A 0/1 12:30-22:30 (10h) single-neutral-actions" at bounding box center [308, 82] width 58 height 18
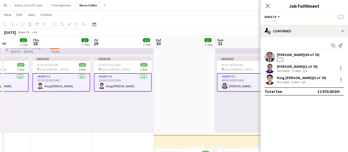
click at [201, 120] on app-date-cell "Updated 12:30-22:30 (10h) 1/1 pin Al Serkal Avenue 1 Role Barista 1/1 12:30-22:…" at bounding box center [185, 88] width 62 height 279
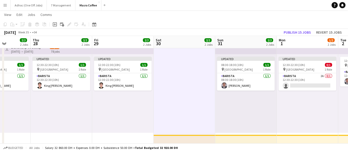
click at [204, 128] on app-date-cell "Updated 12:30-22:30 (10h) 1/1 pin Al Serkal Avenue 1 Role Barista 1/1 12:30-22:…" at bounding box center [185, 88] width 62 height 279
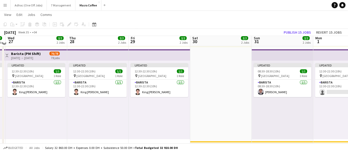
scroll to position [100, 0]
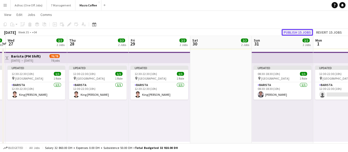
click at [298, 34] on button "Publish 15 jobs" at bounding box center [297, 32] width 31 height 7
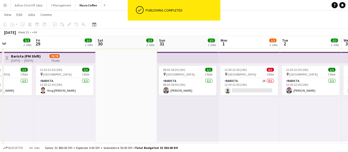
scroll to position [0, 176]
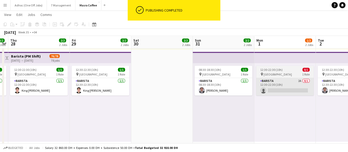
click at [284, 89] on app-card-role "Barista 2A 0/1 12:30-22:30 (10h) single-neutral-actions" at bounding box center [285, 87] width 58 height 18
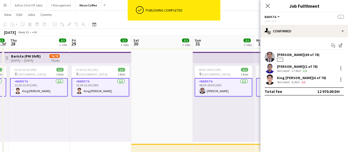
click at [260, 91] on app-card-role "Barista 2A 0/1 12:30-22:30 (10h) single-neutral-actions" at bounding box center [285, 87] width 58 height 19
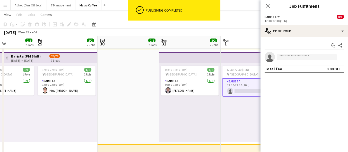
scroll to position [0, 169]
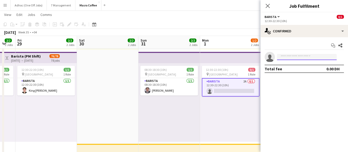
click at [313, 58] on input at bounding box center [307, 57] width 60 height 6
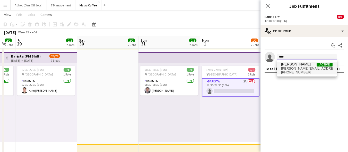
type input "****"
click at [305, 69] on span "[PERSON_NAME][EMAIL_ADDRESS][DOMAIN_NAME]" at bounding box center [307, 69] width 52 height 4
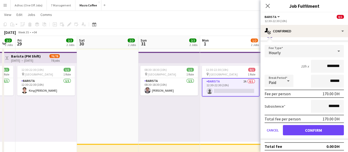
scroll to position [25, 0]
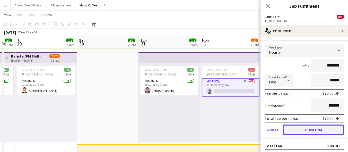
click at [321, 131] on button "Confirm" at bounding box center [313, 130] width 61 height 10
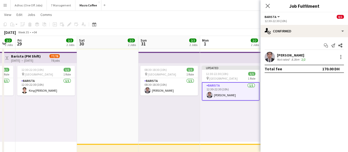
scroll to position [0, 0]
click at [232, 31] on div "August 2025 Week 35 • +04 Publish 1 job Revert 1 job" at bounding box center [174, 32] width 348 height 7
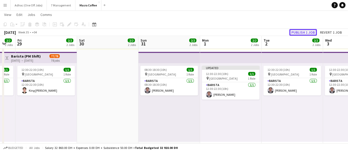
click at [297, 33] on button "Publish 1 job" at bounding box center [304, 32] width 28 height 7
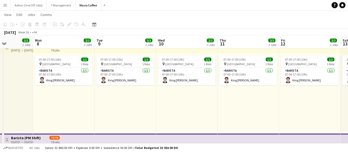
scroll to position [0, 214]
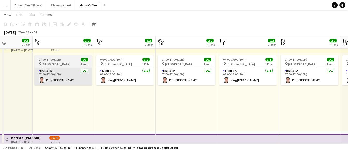
click at [69, 80] on app-card-role "Barista [DATE] 07:00-17:00 (10h) King [PERSON_NAME]" at bounding box center [64, 77] width 58 height 18
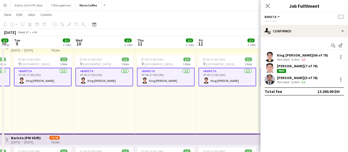
scroll to position [0, 162]
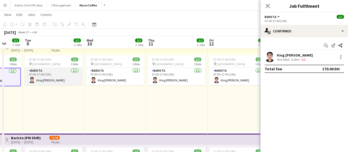
click at [45, 76] on app-card-role "Barista [DATE] 07:00-17:00 (10h) King [PERSON_NAME]" at bounding box center [54, 77] width 58 height 18
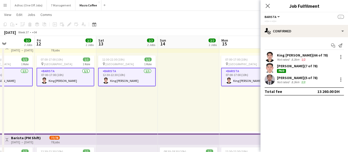
scroll to position [0, 212]
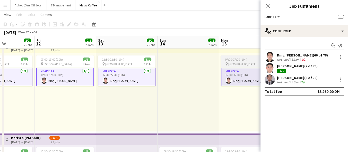
click at [243, 81] on app-card-role "Barista [DATE] 07:00-17:00 (10h) King [PERSON_NAME]" at bounding box center [250, 77] width 58 height 19
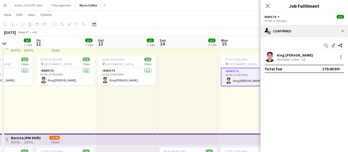
click at [233, 78] on app-card-role "Barista [DATE] 07:00-17:00 (10h) King [PERSON_NAME]" at bounding box center [250, 77] width 58 height 19
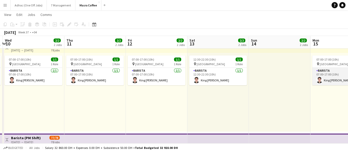
scroll to position [0, 118]
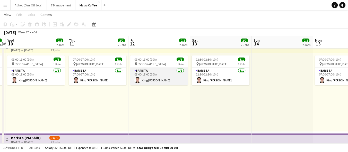
click at [141, 76] on app-card-role "Barista [DATE] 07:00-17:00 (10h) King [PERSON_NAME]" at bounding box center [159, 77] width 58 height 18
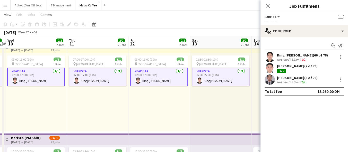
click at [103, 74] on app-card-role "Barista [DATE] 07:00-17:00 (10h) King [PERSON_NAME]" at bounding box center [98, 77] width 58 height 19
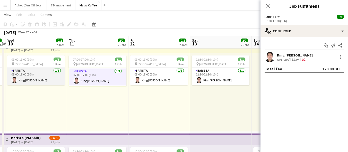
click at [29, 78] on app-card-role "Barista [DATE] 07:00-17:00 (10h) King [PERSON_NAME]" at bounding box center [36, 77] width 58 height 18
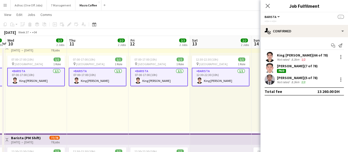
click at [217, 82] on app-card-role "Barista 1/1 12:30-22:30 (10h) King Bryant Mancenido" at bounding box center [221, 77] width 58 height 19
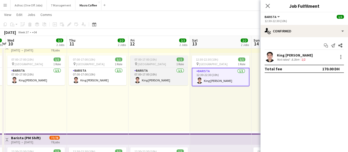
click at [139, 61] on span "07:00-17:00 (10h)" at bounding box center [145, 60] width 22 height 4
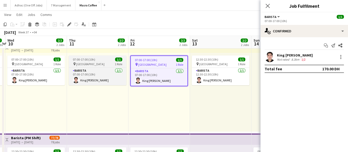
click at [105, 62] on div "pin [GEOGRAPHIC_DATA] 1 Role" at bounding box center [98, 64] width 58 height 4
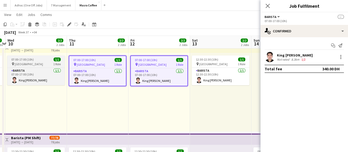
click at [37, 63] on div "pin [GEOGRAPHIC_DATA] 1 Role" at bounding box center [36, 64] width 58 height 4
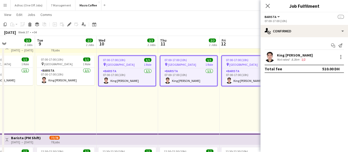
scroll to position [0, 147]
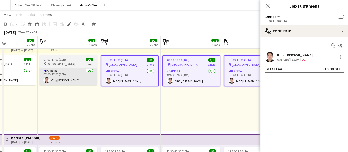
click at [66, 69] on app-card-role "Barista [DATE] 07:00-17:00 (10h) King [PERSON_NAME]" at bounding box center [68, 77] width 58 height 18
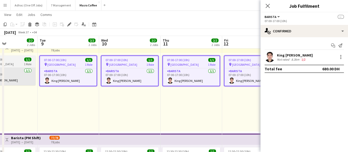
click at [19, 81] on app-card-role "Barista [DATE] 07:00-17:00 (10h) King [PERSON_NAME]" at bounding box center [7, 77] width 58 height 18
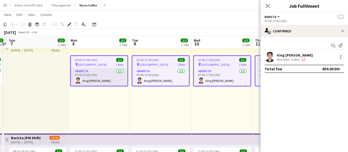
scroll to position [0, 179]
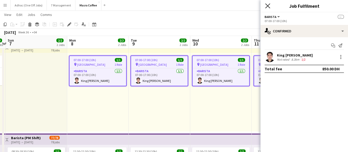
click at [266, 6] on icon "Close pop-in" at bounding box center [267, 5] width 5 height 5
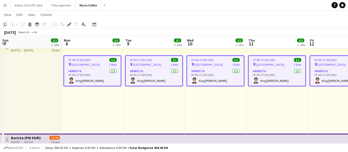
scroll to position [0, 146]
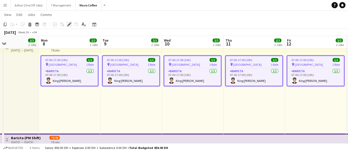
click at [68, 24] on icon "Edit" at bounding box center [69, 24] width 4 height 4
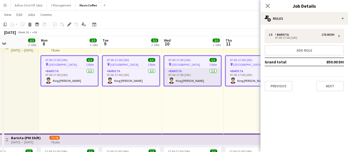
click at [200, 79] on app-card-role "Barista [DATE] 07:00-17:00 (10h) King [PERSON_NAME]" at bounding box center [192, 78] width 57 height 18
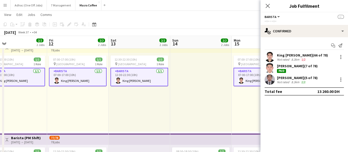
scroll to position [0, 198]
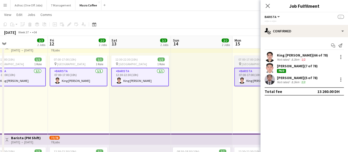
click at [240, 80] on app-user-avatar at bounding box center [242, 81] width 6 height 6
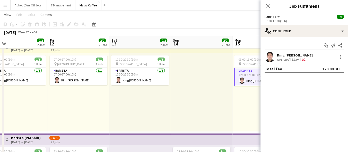
click at [203, 80] on div at bounding box center [202, 92] width 62 height 79
click at [190, 97] on div at bounding box center [202, 92] width 62 height 79
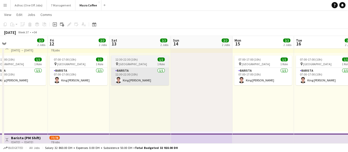
click at [135, 80] on app-card-role "Barista 1/1 12:30-22:30 (10h) King Bryant Mancenido" at bounding box center [140, 77] width 58 height 18
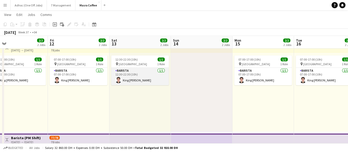
click at [133, 79] on app-card-role "Barista 1/1 12:30-22:30 (10h) King Bryant Mancenido" at bounding box center [140, 77] width 58 height 18
click at [135, 77] on app-card-role "Barista 1/1 12:30-22:30 (10h) King Bryant Mancenido" at bounding box center [140, 77] width 58 height 18
click at [134, 77] on app-card-role "Barista 1/1 12:30-22:30 (10h) King Bryant Mancenido" at bounding box center [140, 77] width 58 height 18
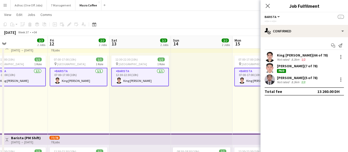
click at [133, 81] on app-card-role "Barista 1/1 12:30-22:30 (10h) King Bryant Mancenido" at bounding box center [140, 77] width 58 height 19
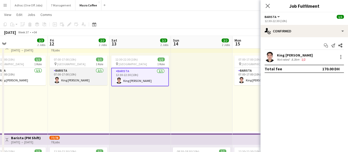
click at [80, 82] on app-card-role "Barista [DATE] 07:00-17:00 (10h) King [PERSON_NAME]" at bounding box center [79, 77] width 58 height 18
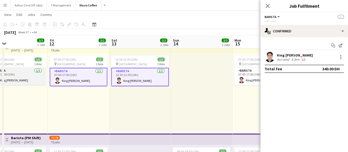
click at [38, 79] on app-card-role "Barista [DATE] 07:00-17:00 (10h) King [PERSON_NAME]" at bounding box center [17, 77] width 58 height 18
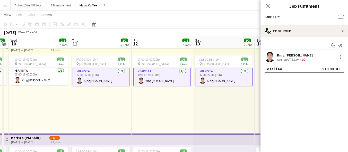
scroll to position [0, 112]
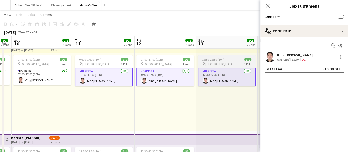
click at [210, 78] on app-card-role "Barista 1/1 12:30-22:30 (10h) King Bryant Mancenido" at bounding box center [227, 77] width 58 height 19
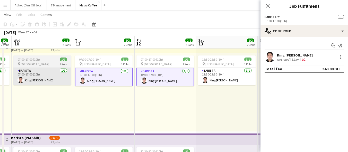
click at [46, 79] on app-card-role "Barista [DATE] 07:00-17:00 (10h) King [PERSON_NAME]" at bounding box center [42, 77] width 58 height 18
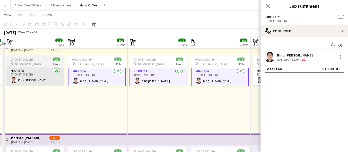
click at [39, 79] on app-card-role "Barista [DATE] 07:00-17:00 (10h) King [PERSON_NAME]" at bounding box center [35, 77] width 58 height 18
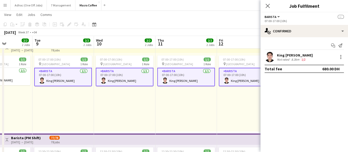
scroll to position [0, 137]
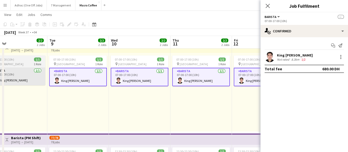
click at [24, 76] on app-card-role "Barista [DATE] 07:00-17:00 (10h) King [PERSON_NAME]" at bounding box center [17, 77] width 58 height 18
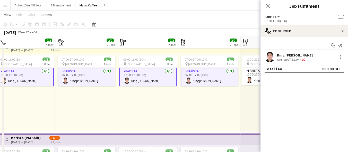
scroll to position [0, 120]
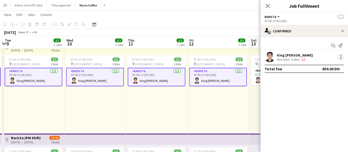
click at [342, 58] on div at bounding box center [341, 57] width 6 height 6
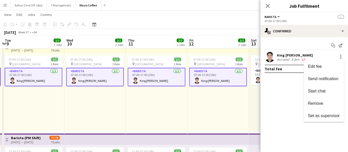
click at [321, 104] on span "Remove" at bounding box center [315, 103] width 15 height 4
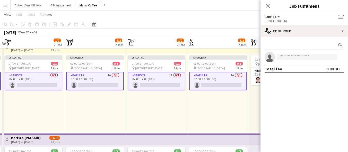
click at [225, 107] on div "Updated 07:00-17:00 (10h) 0/1 pin Al Serkal Avenue 1 Role Barista 1A 0/1 07:00-…" at bounding box center [219, 92] width 62 height 79
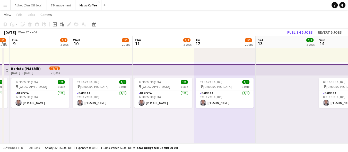
scroll to position [0, 113]
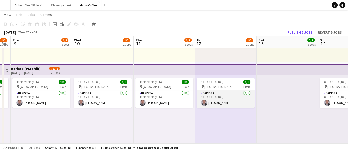
click at [207, 103] on app-card-role "Barista [DATE] 12:30-22:30 (10h) [PERSON_NAME]" at bounding box center [226, 100] width 58 height 18
click at [213, 103] on app-card-role "Barista [DATE] 12:30-22:30 (10h) [PERSON_NAME]" at bounding box center [226, 100] width 58 height 18
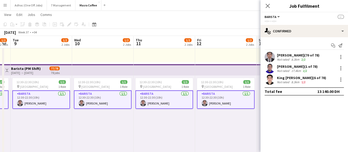
click at [206, 105] on app-user-avatar at bounding box center [205, 103] width 6 height 6
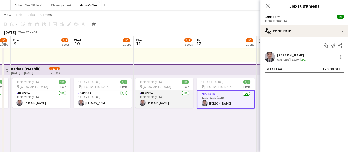
click at [176, 104] on app-card-role "Barista [DATE] 12:30-22:30 (10h) [PERSON_NAME]" at bounding box center [164, 100] width 58 height 18
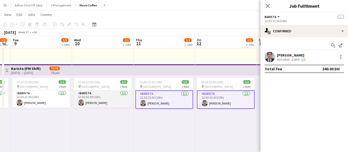
click at [98, 104] on app-card-role "Barista [DATE] 12:30-22:30 (10h) [PERSON_NAME]" at bounding box center [103, 100] width 58 height 18
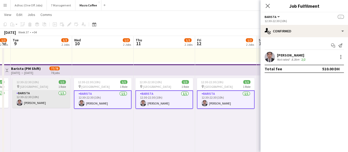
click at [30, 103] on app-card-role "Barista [DATE] 12:30-22:30 (10h) [PERSON_NAME]" at bounding box center [41, 100] width 58 height 18
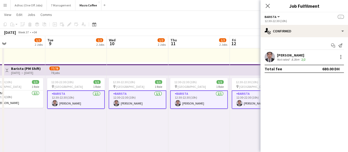
scroll to position [0, 127]
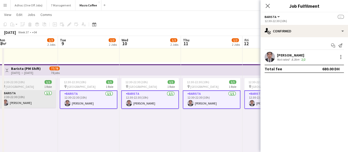
click at [35, 97] on app-card-role "Barista [DATE] 12:30-22:30 (10h) [PERSON_NAME]" at bounding box center [27, 100] width 58 height 18
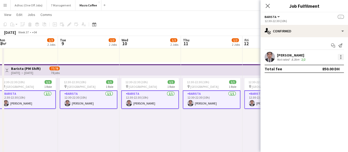
click at [341, 57] on div at bounding box center [341, 57] width 1 height 1
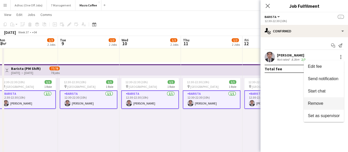
click at [325, 102] on span "Remove" at bounding box center [324, 103] width 32 height 5
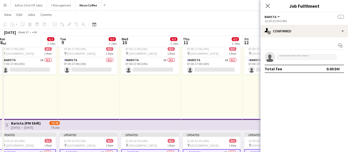
scroll to position [31, 0]
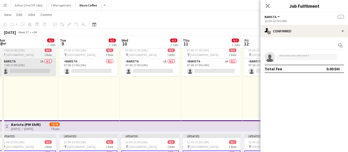
click at [36, 73] on app-card-role "Barista 1A 0/1 07:00-17:00 (10h) single-neutral-actions" at bounding box center [27, 68] width 58 height 18
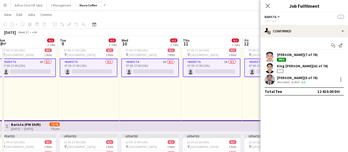
click at [28, 71] on app-card-role "Barista 1A 0/1 07:00-17:00 (10h) single-neutral-actions" at bounding box center [27, 68] width 58 height 19
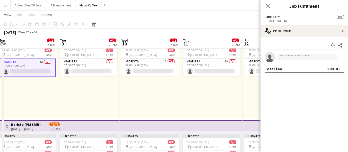
click at [31, 72] on app-card-role "Barista 1A 0/1 07:00-17:00 (10h) single-neutral-actions" at bounding box center [27, 68] width 58 height 19
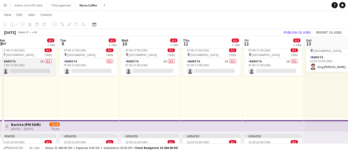
click at [24, 72] on app-card-role "Barista 1A 0/1 07:00-17:00 (10h) single-neutral-actions" at bounding box center [27, 68] width 58 height 18
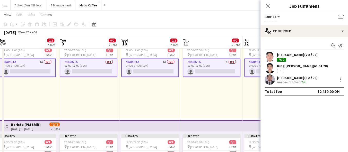
click at [30, 70] on app-card-role "Barista 1A 0/1 07:00-17:00 (10h) single-neutral-actions" at bounding box center [27, 68] width 58 height 19
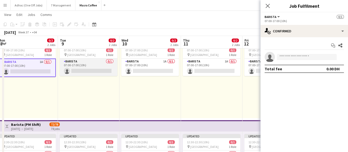
click at [81, 70] on app-card-role "Barista 0/1 07:00-17:00 (10h) single-neutral-actions" at bounding box center [89, 68] width 58 height 18
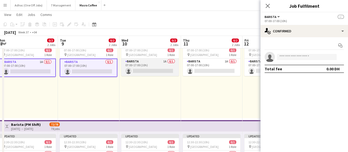
click at [148, 61] on app-card-role "Barista 1A 0/1 07:00-17:00 (10h) single-neutral-actions" at bounding box center [150, 68] width 58 height 18
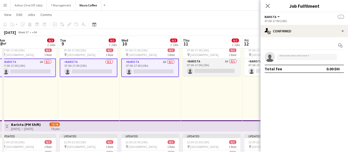
click at [211, 68] on app-card-role "Barista 1A 0/1 07:00-17:00 (10h) single-neutral-actions" at bounding box center [212, 68] width 58 height 18
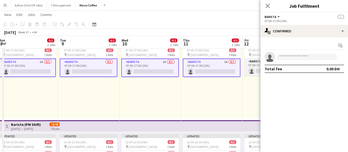
click at [253, 65] on app-card-role "Barista 1A 0/1 07:00-17:00 (10h) single-neutral-actions" at bounding box center [273, 68] width 58 height 18
click at [305, 56] on input at bounding box center [307, 57] width 60 height 6
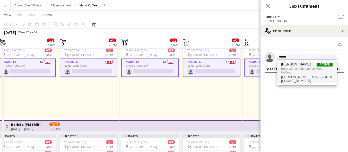
type input "******"
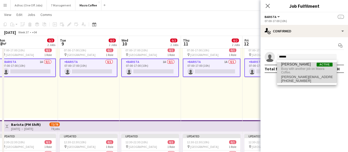
click at [301, 65] on span "[PERSON_NAME]" at bounding box center [296, 64] width 30 height 4
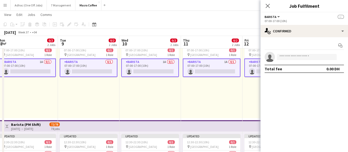
click at [225, 98] on div "Updated 07:00-17:00 (10h) 0/1 pin Al Serkal Avenue 1 Role Barista 1A 0/1 07:00-…" at bounding box center [212, 79] width 62 height 79
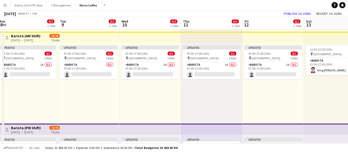
scroll to position [3, 0]
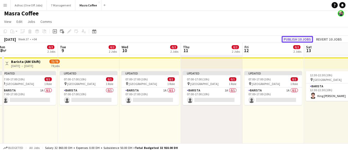
click at [303, 38] on button "Publish 10 jobs" at bounding box center [297, 39] width 31 height 7
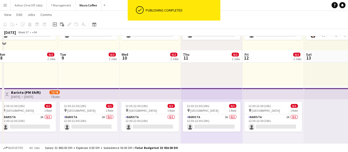
scroll to position [31, 0]
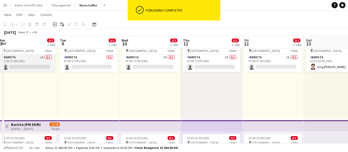
click at [27, 61] on app-card-role "Barista 1A 0/1 07:00-17:00 (10h) single-neutral-actions" at bounding box center [27, 64] width 58 height 18
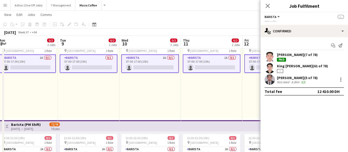
click at [28, 68] on app-card-role "Barista 1A 0/1 07:00-17:00 (10h) single-neutral-actions" at bounding box center [27, 64] width 58 height 19
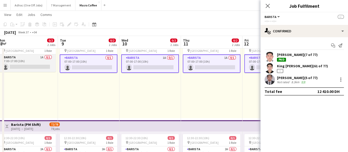
click at [28, 66] on app-card-role "Barista 1A 0/1 07:00-17:00 (10h) single-neutral-actions" at bounding box center [27, 64] width 58 height 18
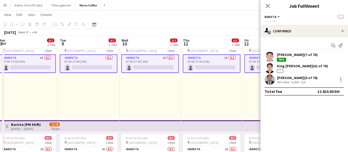
click at [28, 61] on app-card-role "Barista 1A 0/1 07:00-17:00 (10h) single-neutral-actions" at bounding box center [27, 64] width 58 height 19
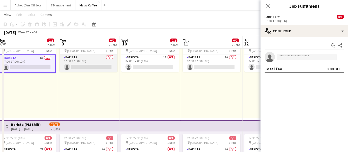
click at [79, 60] on app-card-role "Barista 0/1 07:00-17:00 (10h) single-neutral-actions" at bounding box center [89, 64] width 58 height 18
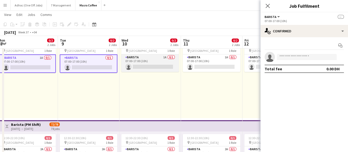
drag, startPoint x: 138, startPoint y: 64, endPoint x: 150, endPoint y: 64, distance: 11.9
click at [138, 64] on app-card-role "Barista 1A 0/1 07:00-17:00 (10h) single-neutral-actions" at bounding box center [150, 64] width 58 height 18
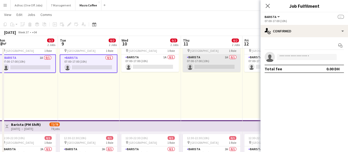
scroll to position [0, 126]
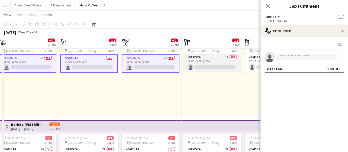
click at [233, 65] on app-card-role "Barista 1A 0/1 07:00-17:00 (10h) single-neutral-actions" at bounding box center [212, 64] width 58 height 18
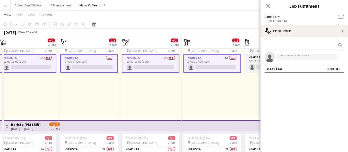
click at [252, 66] on app-card-role "Barista 1A 0/1 07:00-17:00 (10h) single-neutral-actions" at bounding box center [274, 64] width 58 height 18
click at [290, 56] on input at bounding box center [307, 57] width 60 height 6
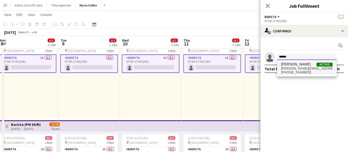
type input "******"
click at [313, 70] on span "[PERSON_NAME][EMAIL_ADDRESS][DOMAIN_NAME]" at bounding box center [307, 69] width 52 height 4
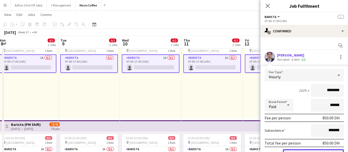
click at [310, 151] on button "Confirm" at bounding box center [313, 155] width 61 height 10
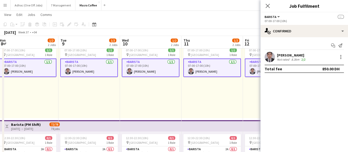
click at [137, 112] on div "Updated 07:00-17:00 (10h) 1/1 pin Al Serkal Avenue 1 Role Barista 1/1 07:00-17:…" at bounding box center [151, 79] width 62 height 79
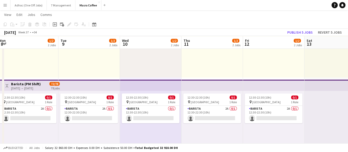
scroll to position [73, 0]
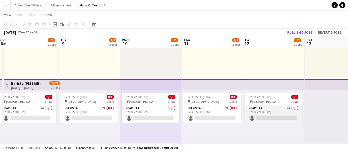
click at [261, 118] on app-card-role "Barista 2A 0/1 12:30-22:30 (10h) single-neutral-actions" at bounding box center [274, 115] width 58 height 18
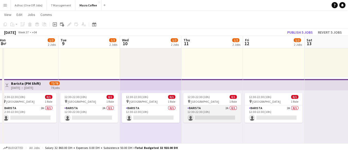
click at [207, 118] on app-card-role "Barista 2A 0/1 12:30-22:30 (10h) single-neutral-actions" at bounding box center [212, 115] width 58 height 18
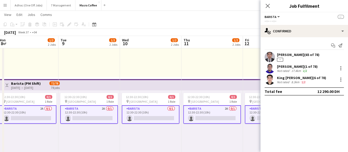
click at [206, 117] on app-card-role "Barista 2A 0/1 12:30-22:30 (10h) single-neutral-actions" at bounding box center [212, 115] width 58 height 19
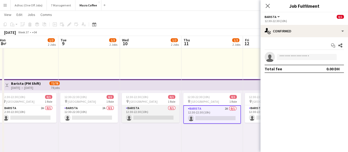
click at [154, 119] on app-card-role "Barista 0/1 12:30-22:30 (10h) single-neutral-actions" at bounding box center [151, 115] width 58 height 18
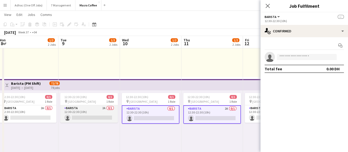
click at [98, 117] on app-card-role "Barista 2A 0/1 12:30-22:30 (10h) single-neutral-actions" at bounding box center [89, 115] width 58 height 18
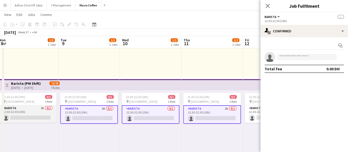
click at [25, 113] on app-card-role "Barista 2A 0/1 12:30-22:30 (10h) single-neutral-actions" at bounding box center [28, 115] width 58 height 18
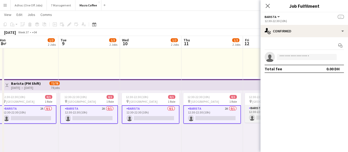
click at [254, 119] on app-card-role "Barista 2A 0/1 12:30-22:30 (10h) single-neutral-actions" at bounding box center [274, 115] width 58 height 18
click at [305, 55] on input at bounding box center [307, 57] width 60 height 6
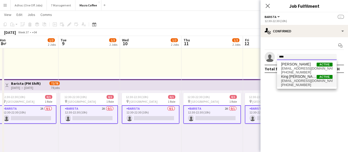
type input "****"
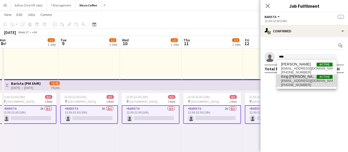
drag, startPoint x: 290, startPoint y: 82, endPoint x: 267, endPoint y: 71, distance: 25.7
click at [290, 82] on span "[EMAIL_ADDRESS][DOMAIN_NAME]" at bounding box center [307, 81] width 52 height 4
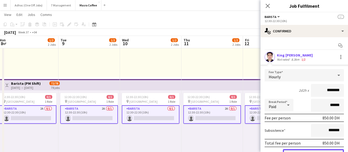
click at [316, 152] on button "Confirm" at bounding box center [313, 155] width 61 height 10
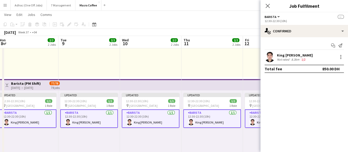
click at [243, 70] on div "Updated 07:00-17:00 (10h) 1/1 pin Al Serkal Avenue 1 Role Barista 1/1 07:00-17:…" at bounding box center [274, 37] width 62 height 79
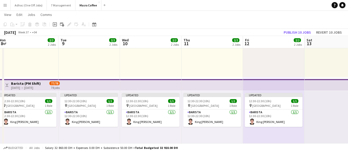
click at [287, 29] on app-toolbar "Copy Paste Paste Ctrl+V Paste with crew Ctrl+Shift+V Paste linked Job [GEOGRAPH…" at bounding box center [174, 24] width 348 height 9
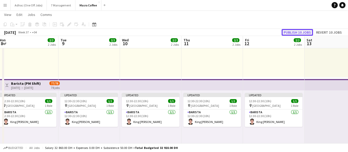
click at [295, 35] on button "Publish 10 jobs" at bounding box center [297, 32] width 31 height 7
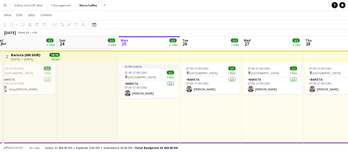
scroll to position [0, 127]
click at [322, 24] on app-toolbar "Copy Paste Paste Ctrl+V Paste with crew Ctrl+Shift+V Paste linked Job [GEOGRAPH…" at bounding box center [174, 24] width 348 height 9
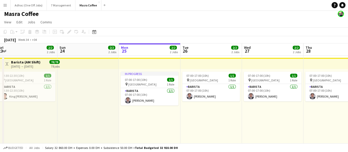
scroll to position [0, 0]
